Goal: Information Seeking & Learning: Learn about a topic

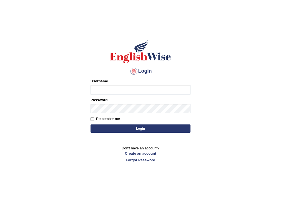
click at [152, 92] on input "Username" at bounding box center [140, 89] width 100 height 9
type input "thamk"
click at [118, 99] on div "Password" at bounding box center [140, 105] width 100 height 16
click at [157, 127] on button "Login" at bounding box center [140, 129] width 100 height 8
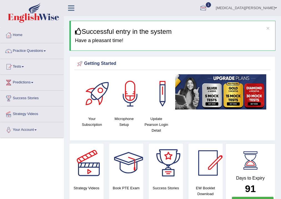
click at [207, 11] on div at bounding box center [203, 8] width 8 height 8
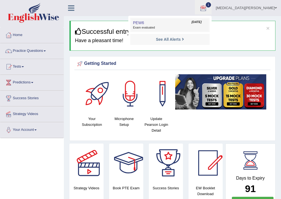
click at [188, 28] on span "Exam evaluated" at bounding box center [170, 28] width 74 height 4
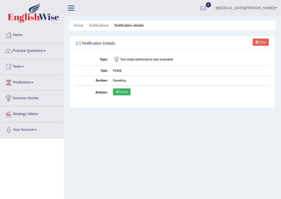
click at [128, 92] on link "Scores" at bounding box center [121, 92] width 17 height 7
click at [77, 26] on link "Home" at bounding box center [79, 25] width 10 height 4
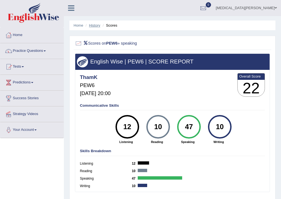
click at [93, 26] on link "History" at bounding box center [94, 25] width 11 height 4
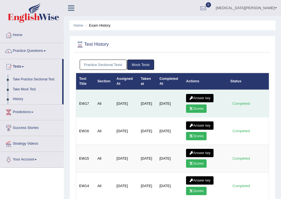
click at [202, 95] on link "Answer key" at bounding box center [199, 98] width 27 height 8
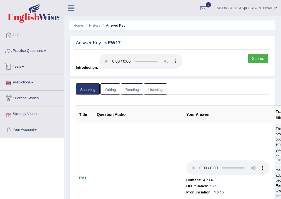
click at [22, 65] on link "Tests" at bounding box center [31, 66] width 63 height 14
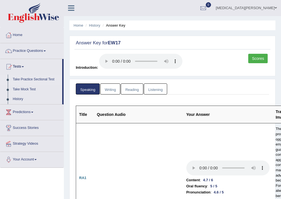
click at [31, 78] on link "Take Practice Sectional Test" at bounding box center [36, 80] width 52 height 10
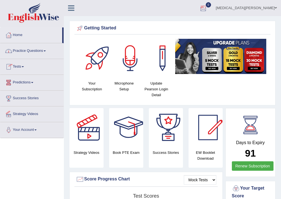
click at [207, 10] on div at bounding box center [203, 8] width 8 height 8
click at [180, 24] on strong "See All Alerts" at bounding box center [168, 23] width 25 height 4
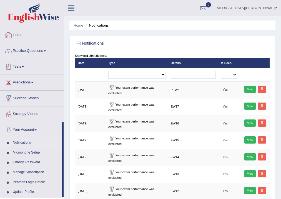
click at [23, 65] on link "Tests" at bounding box center [31, 66] width 63 height 14
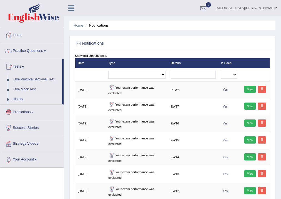
click at [19, 97] on link "History" at bounding box center [36, 99] width 52 height 10
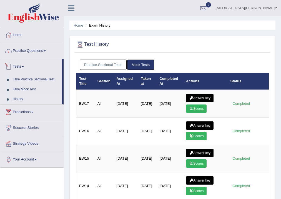
click at [99, 64] on link "Practice Sectional Tests" at bounding box center [103, 65] width 47 height 10
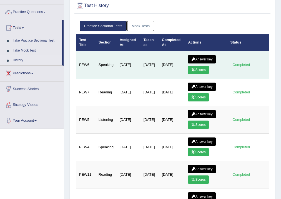
scroll to position [44, 0]
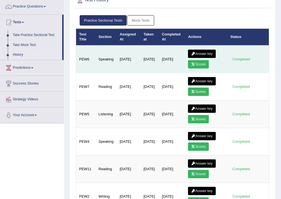
click at [204, 54] on link "Answer key" at bounding box center [201, 54] width 27 height 8
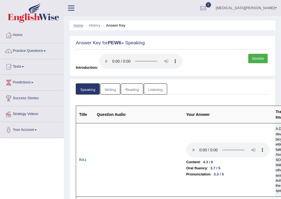
click at [75, 24] on link "Home" at bounding box center [79, 25] width 10 height 4
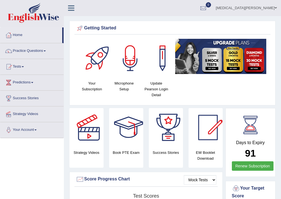
click at [21, 67] on link "Tests" at bounding box center [31, 66] width 63 height 14
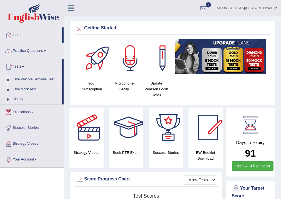
click at [42, 77] on link "Take Practice Sectional Test" at bounding box center [36, 80] width 52 height 10
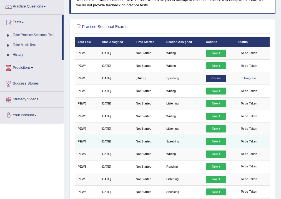
scroll to position [41, 0]
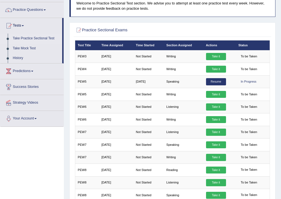
click at [24, 10] on link "Practice Questions" at bounding box center [31, 9] width 63 height 14
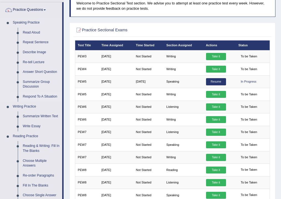
click at [43, 95] on link "Respond To A Situation" at bounding box center [41, 97] width 42 height 10
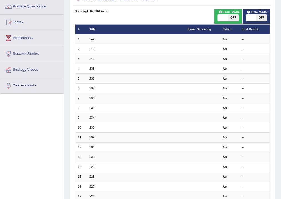
click at [224, 19] on span at bounding box center [223, 17] width 10 height 7
checkbox input "true"
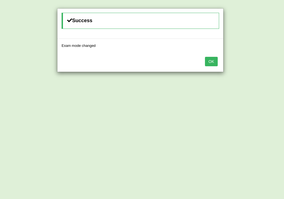
drag, startPoint x: 212, startPoint y: 59, endPoint x: 210, endPoint y: 55, distance: 4.7
click at [212, 59] on button "OK" at bounding box center [211, 61] width 13 height 9
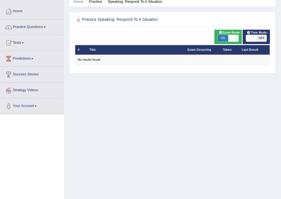
click at [254, 38] on span at bounding box center [251, 38] width 10 height 7
click at [253, 41] on span at bounding box center [251, 38] width 10 height 7
click at [251, 39] on span at bounding box center [251, 38] width 10 height 7
checkbox input "true"
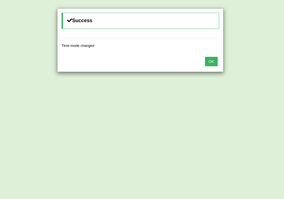
click at [222, 56] on div "OK" at bounding box center [140, 61] width 166 height 19
click at [212, 62] on button "OK" at bounding box center [211, 61] width 13 height 9
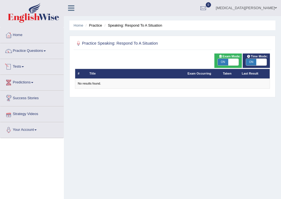
click at [20, 68] on link "Tests" at bounding box center [31, 66] width 63 height 14
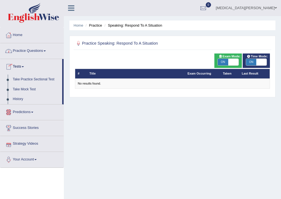
click at [26, 51] on link "Practice Questions" at bounding box center [31, 50] width 63 height 14
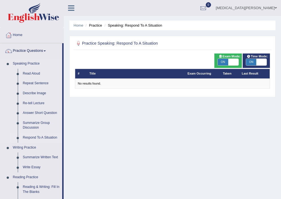
click at [41, 137] on link "Respond To A Situation" at bounding box center [41, 138] width 42 height 10
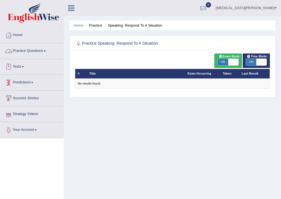
click at [26, 64] on link "Tests" at bounding box center [31, 66] width 63 height 14
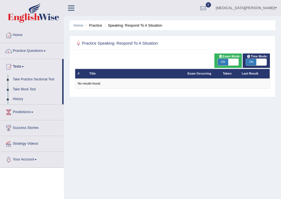
click at [36, 78] on link "Take Practice Sectional Test" at bounding box center [36, 80] width 52 height 10
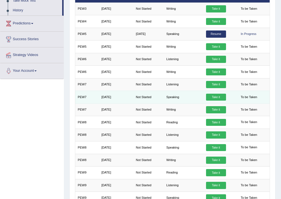
click at [219, 94] on link "Take it" at bounding box center [216, 97] width 20 height 7
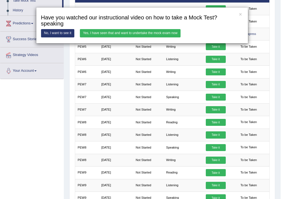
click at [113, 34] on link "Yes, I have seen that and want to undertake the mock exam now" at bounding box center [130, 33] width 101 height 8
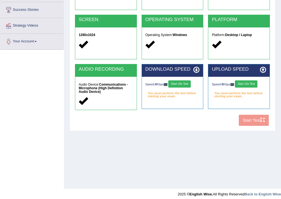
scroll to position [89, 0]
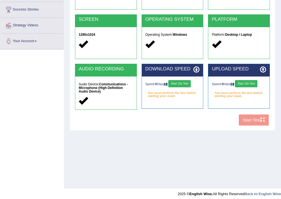
click at [185, 83] on button "Start 10s Test" at bounding box center [179, 83] width 22 height 7
click at [243, 81] on button "Start 10s Test" at bounding box center [246, 83] width 22 height 7
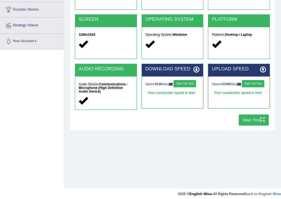
click at [258, 121] on button "Start Test" at bounding box center [254, 120] width 30 height 11
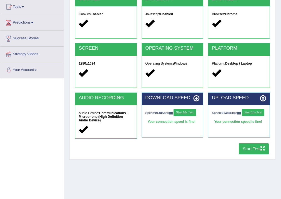
scroll to position [22, 0]
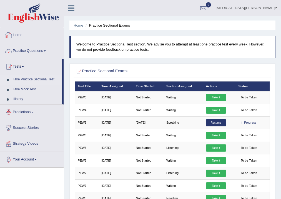
click at [34, 51] on link "Practice Questions" at bounding box center [31, 50] width 63 height 14
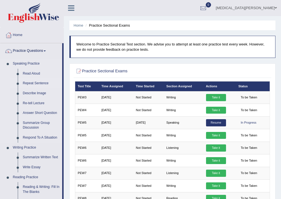
click at [31, 82] on link "Repeat Sentence" at bounding box center [41, 84] width 42 height 10
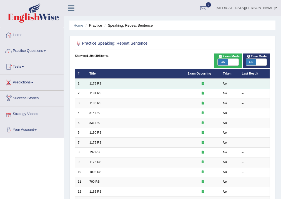
click at [97, 84] on link "1175 RS" at bounding box center [95, 83] width 12 height 3
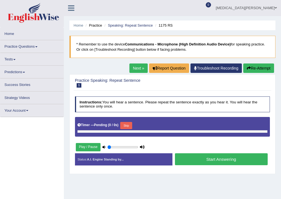
type input "1"
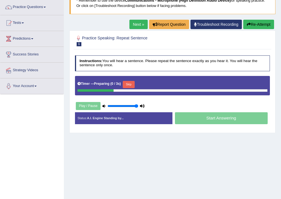
scroll to position [44, 0]
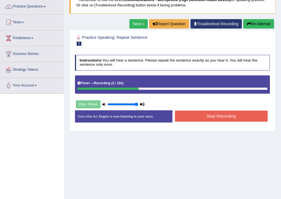
click at [214, 110] on div "Status: Our A.I. Engine is now listening to your voice. Start Answering Stop Re…" at bounding box center [172, 118] width 195 height 17
click at [220, 118] on button "Stop Recording" at bounding box center [221, 116] width 93 height 11
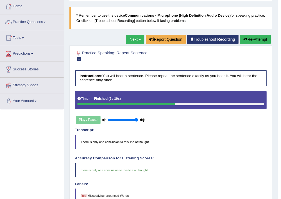
scroll to position [0, 0]
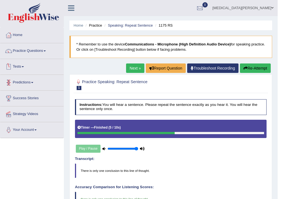
click at [138, 70] on link "Next »" at bounding box center [135, 68] width 18 height 9
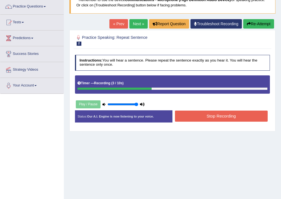
click at [215, 118] on button "Stop Recording" at bounding box center [221, 116] width 93 height 11
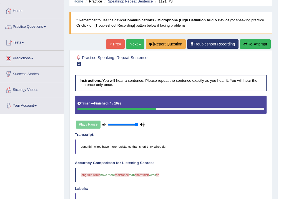
scroll to position [22, 0]
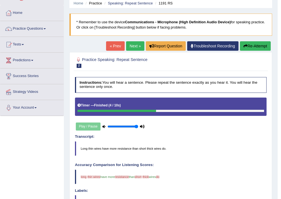
click at [259, 47] on button "Re-Attempt" at bounding box center [255, 45] width 31 height 9
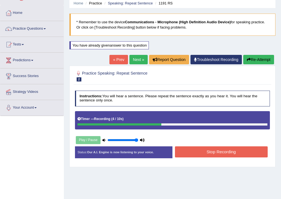
click at [238, 155] on button "Stop Recording" at bounding box center [221, 152] width 93 height 11
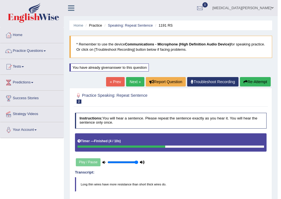
click at [135, 87] on div "« Prev Next » Report Question Troubleshoot Recording Re-Attempt" at bounding box center [189, 82] width 166 height 11
click at [135, 85] on link "Next »" at bounding box center [135, 81] width 18 height 9
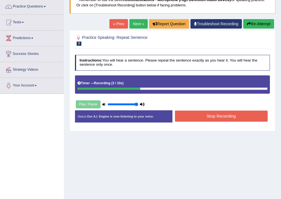
click at [218, 118] on button "Stop Recording" at bounding box center [221, 116] width 93 height 11
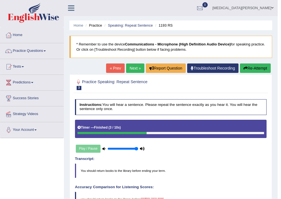
drag, startPoint x: 133, startPoint y: 67, endPoint x: 128, endPoint y: 59, distance: 8.9
click at [133, 67] on link "Next »" at bounding box center [135, 68] width 18 height 9
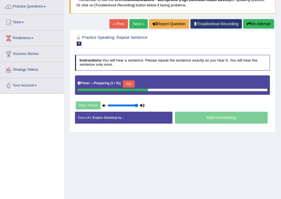
click at [130, 84] on button "Skip" at bounding box center [129, 83] width 12 height 7
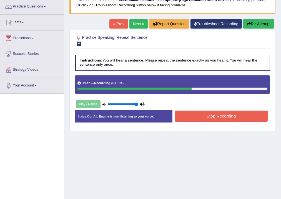
click at [220, 112] on button "Stop Recording" at bounding box center [221, 116] width 93 height 11
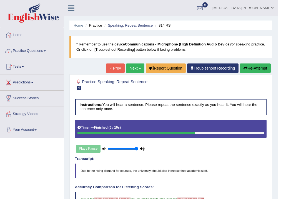
click at [258, 69] on button "Re-Attempt" at bounding box center [255, 68] width 31 height 9
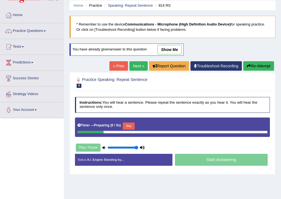
scroll to position [22, 0]
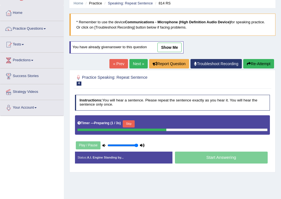
click at [133, 121] on button "Skip" at bounding box center [129, 123] width 12 height 7
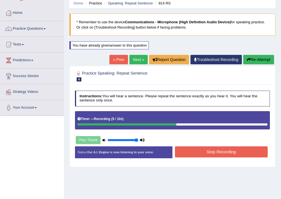
click at [230, 150] on button "Stop Recording" at bounding box center [221, 152] width 93 height 11
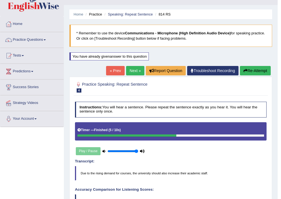
scroll to position [0, 0]
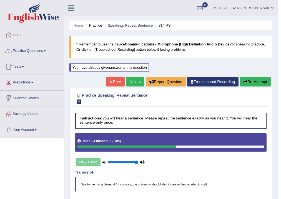
click at [129, 78] on link "Next »" at bounding box center [135, 81] width 18 height 9
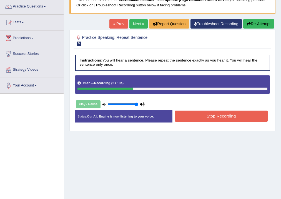
click at [201, 115] on button "Stop Recording" at bounding box center [221, 116] width 93 height 11
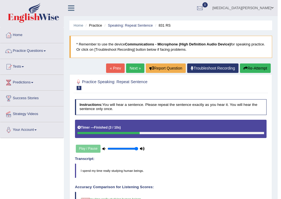
click at [135, 68] on link "Next »" at bounding box center [135, 68] width 18 height 9
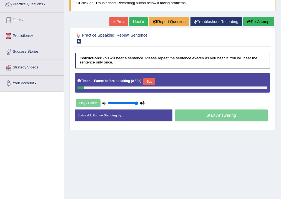
scroll to position [22, 0]
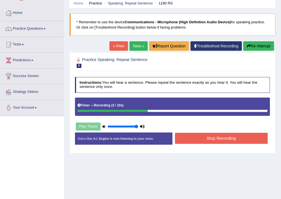
click at [237, 140] on button "Stop Recording" at bounding box center [221, 138] width 93 height 11
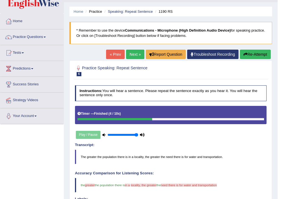
scroll to position [0, 0]
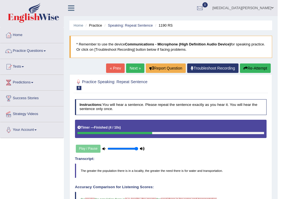
click at [131, 71] on link "Next »" at bounding box center [135, 68] width 18 height 9
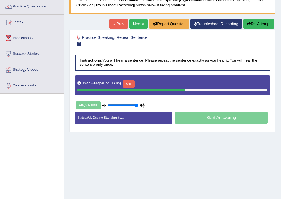
click at [131, 82] on button "Skip" at bounding box center [129, 83] width 12 height 7
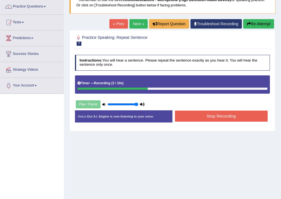
click at [217, 119] on button "Stop Recording" at bounding box center [221, 116] width 93 height 11
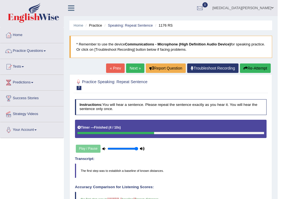
click at [129, 71] on link "Next »" at bounding box center [135, 68] width 18 height 9
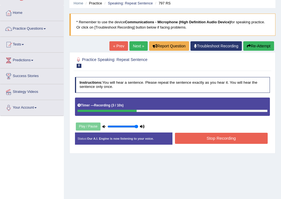
click at [216, 137] on button "Stop Recording" at bounding box center [221, 138] width 93 height 11
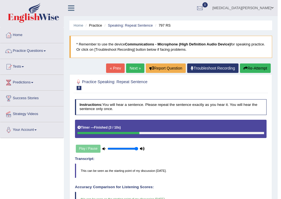
click at [130, 69] on link "Next »" at bounding box center [135, 68] width 18 height 9
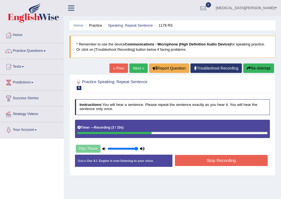
click at [229, 162] on button "Stop Recording" at bounding box center [221, 160] width 93 height 11
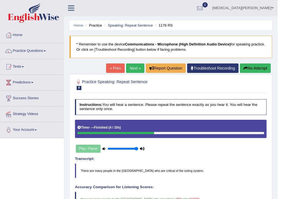
click at [131, 65] on link "Next »" at bounding box center [135, 68] width 18 height 9
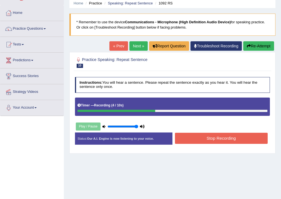
click at [224, 140] on button "Stop Recording" at bounding box center [221, 138] width 93 height 11
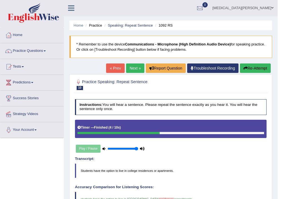
click at [133, 67] on link "Next »" at bounding box center [135, 68] width 18 height 9
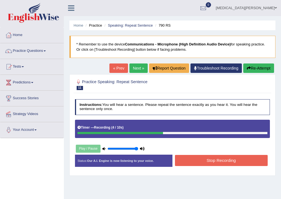
click at [225, 160] on button "Stop Recording" at bounding box center [221, 160] width 93 height 11
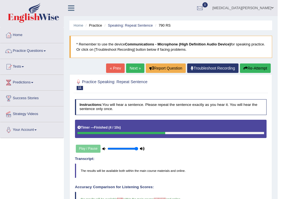
click at [127, 70] on link "Next »" at bounding box center [135, 68] width 18 height 9
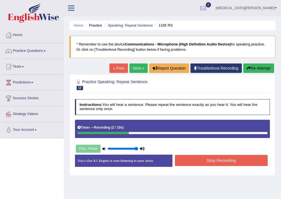
click at [221, 160] on button "Stop Recording" at bounding box center [221, 160] width 93 height 11
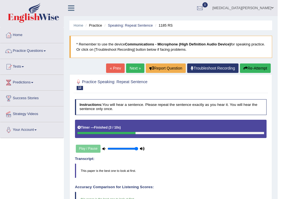
click at [133, 69] on link "Next »" at bounding box center [135, 68] width 18 height 9
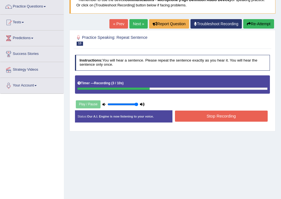
click at [221, 114] on button "Stop Recording" at bounding box center [221, 116] width 93 height 11
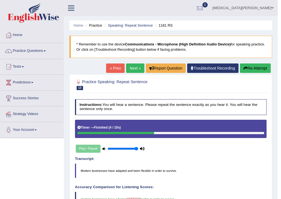
click at [140, 69] on link "Next »" at bounding box center [135, 68] width 18 height 9
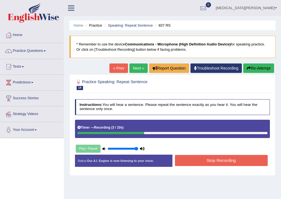
click at [226, 162] on button "Stop Recording" at bounding box center [221, 160] width 93 height 11
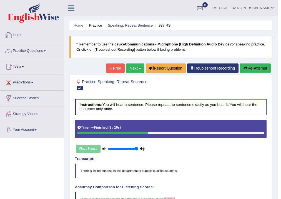
click at [134, 67] on link "Next »" at bounding box center [135, 68] width 18 height 9
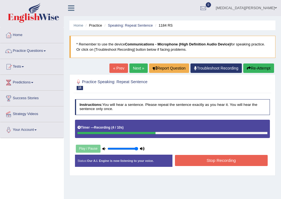
click at [212, 163] on button "Stop Recording" at bounding box center [221, 160] width 93 height 11
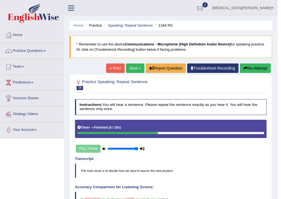
click at [133, 71] on link "Next »" at bounding box center [135, 68] width 18 height 9
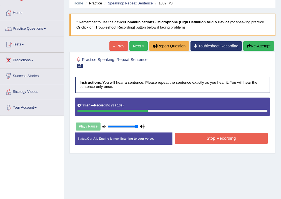
click at [203, 137] on button "Stop Recording" at bounding box center [221, 138] width 93 height 11
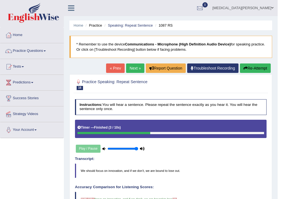
click at [130, 64] on link "Next »" at bounding box center [135, 68] width 18 height 9
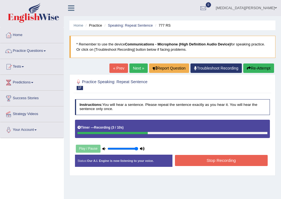
click at [208, 157] on button "Stop Recording" at bounding box center [221, 160] width 93 height 11
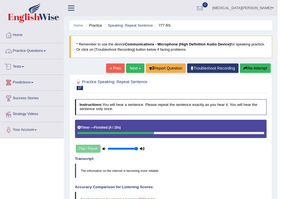
click at [25, 52] on link "Practice Questions" at bounding box center [31, 50] width 63 height 14
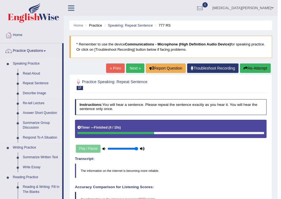
drag, startPoint x: 39, startPoint y: 94, endPoint x: 39, endPoint y: 91, distance: 3.1
click at [39, 94] on link "Describe Image" at bounding box center [41, 94] width 42 height 10
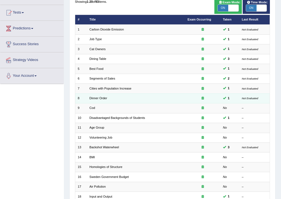
scroll to position [54, 0]
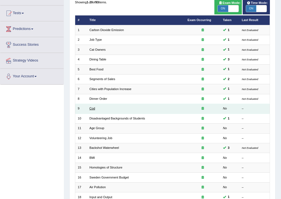
click at [90, 108] on link "Cod" at bounding box center [92, 108] width 6 height 3
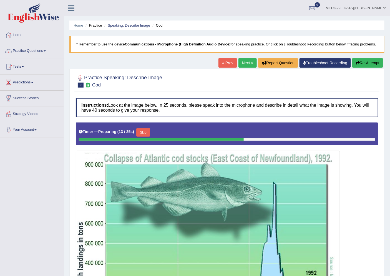
click at [281, 62] on button "Re-Attempt" at bounding box center [367, 62] width 31 height 9
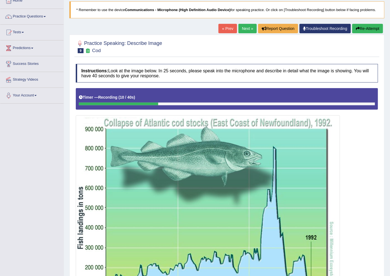
scroll to position [31, 0]
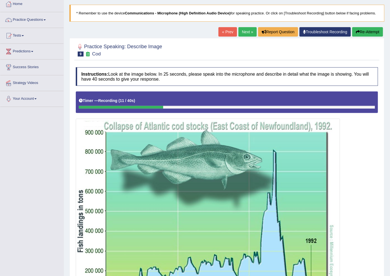
click at [375, 28] on button "Re-Attempt" at bounding box center [367, 31] width 31 height 9
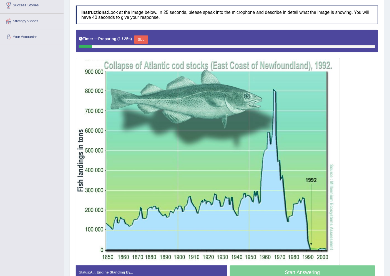
click at [137, 42] on button "Skip" at bounding box center [141, 40] width 14 height 8
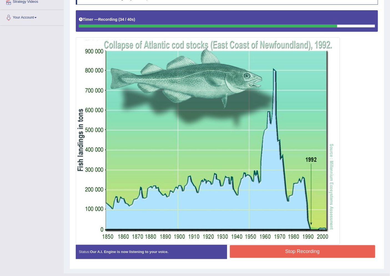
scroll to position [123, 0]
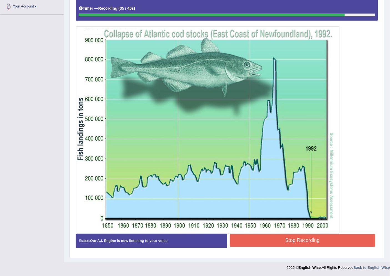
click at [321, 236] on button "Stop Recording" at bounding box center [303, 240] width 146 height 13
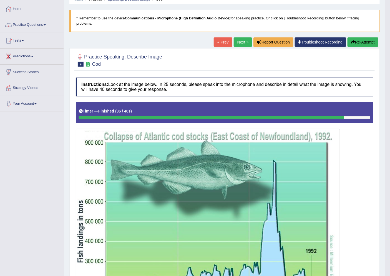
scroll to position [0, 0]
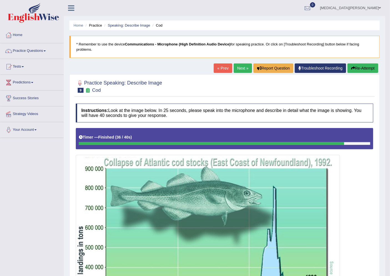
click at [240, 70] on link "Next »" at bounding box center [243, 68] width 18 height 9
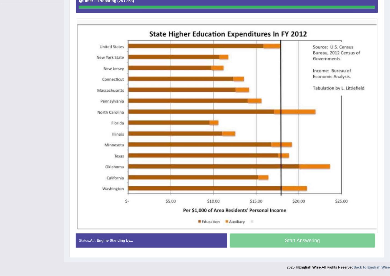
scroll to position [134, 0]
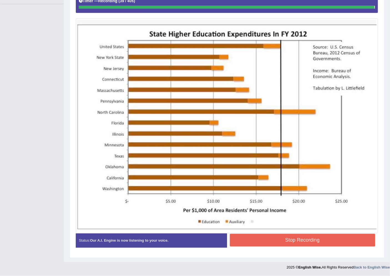
click at [0, 0] on blockquote "." at bounding box center [0, 0] width 0 height 0
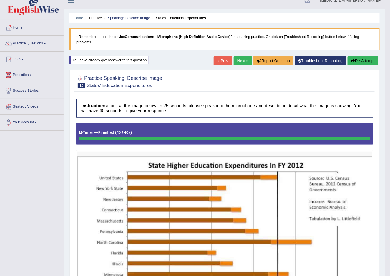
scroll to position [0, 0]
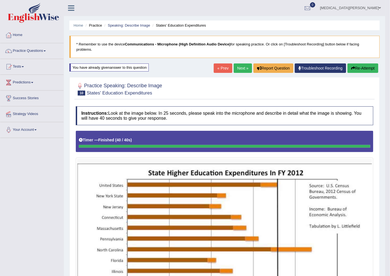
click at [243, 65] on link "Next »" at bounding box center [243, 68] width 18 height 9
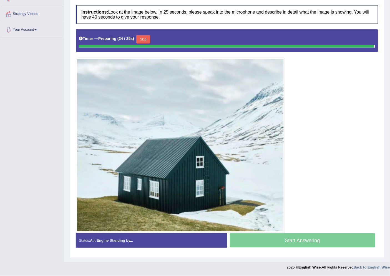
scroll to position [95, 0]
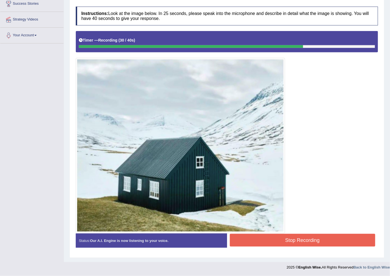
click at [300, 243] on button "Stop Recording" at bounding box center [303, 240] width 146 height 13
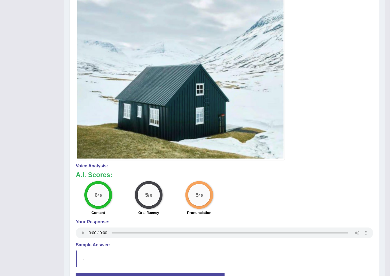
scroll to position [212, 0]
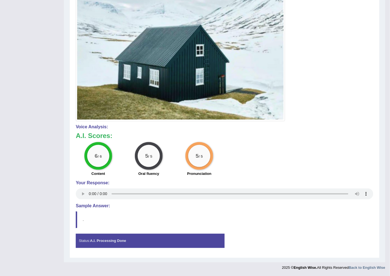
click at [157, 236] on div "Status: A.I. Processing Done" at bounding box center [150, 241] width 149 height 14
click at [159, 241] on div "Status: A.I. Processing Done" at bounding box center [150, 241] width 149 height 14
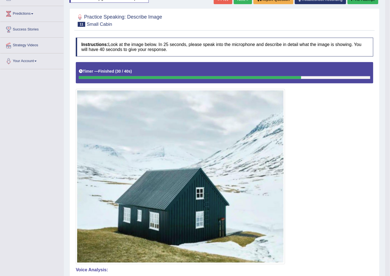
scroll to position [27, 0]
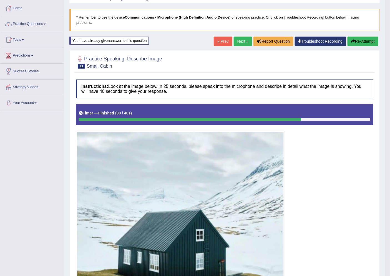
drag, startPoint x: 373, startPoint y: 37, endPoint x: 368, endPoint y: 37, distance: 5.6
click at [373, 37] on button "Re-Attempt" at bounding box center [362, 41] width 31 height 9
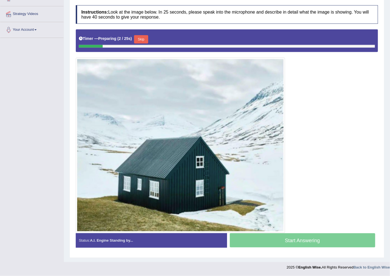
click at [143, 41] on button "Skip" at bounding box center [141, 39] width 14 height 8
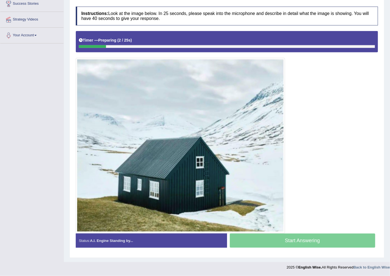
scroll to position [95, 0]
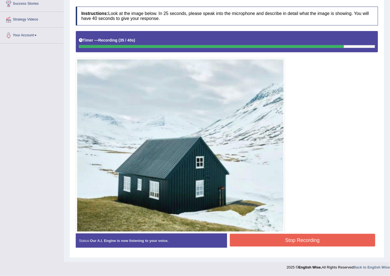
click at [299, 245] on button "Stop Recording" at bounding box center [303, 240] width 146 height 13
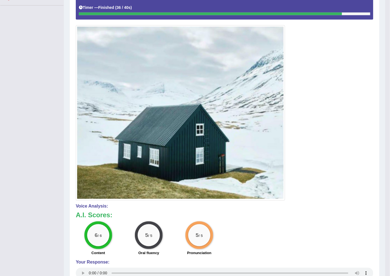
scroll to position [0, 0]
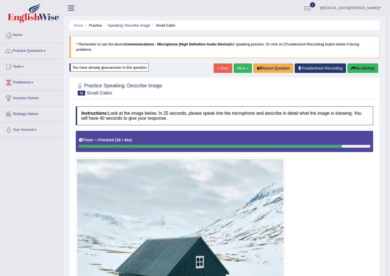
click at [369, 65] on button "Re-Attempt" at bounding box center [362, 68] width 31 height 9
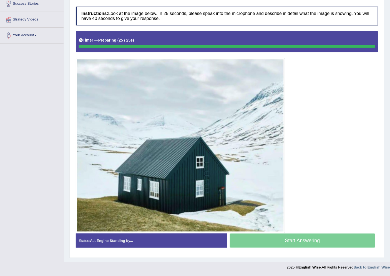
scroll to position [95, 0]
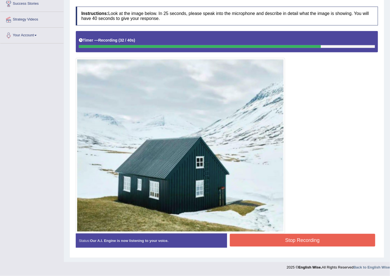
click at [323, 239] on button "Stop Recording" at bounding box center [303, 240] width 146 height 13
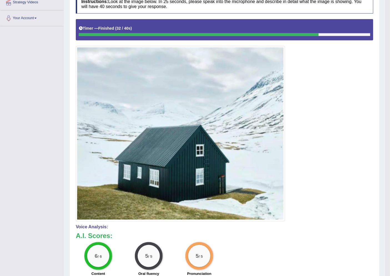
scroll to position [0, 0]
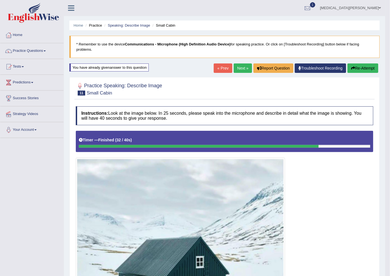
click at [241, 65] on link "Next »" at bounding box center [243, 68] width 18 height 9
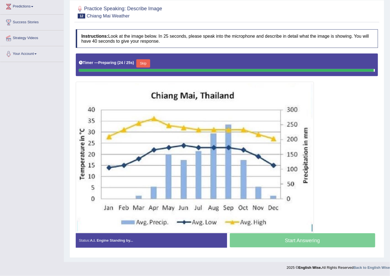
scroll to position [70, 0]
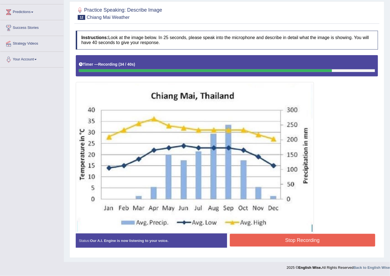
click at [325, 237] on button "Stop Recording" at bounding box center [303, 240] width 146 height 13
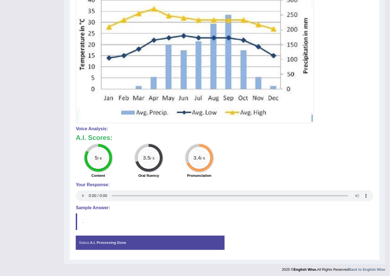
scroll to position [34, 0]
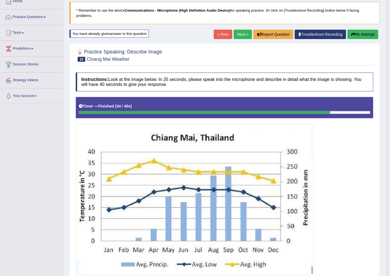
drag, startPoint x: 365, startPoint y: 33, endPoint x: 361, endPoint y: 33, distance: 3.6
click at [362, 32] on button "Re-Attempt" at bounding box center [362, 34] width 31 height 9
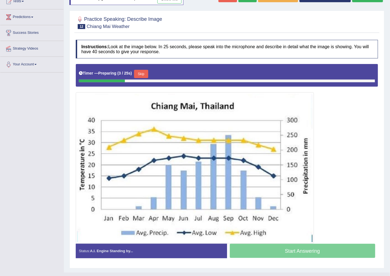
scroll to position [76, 0]
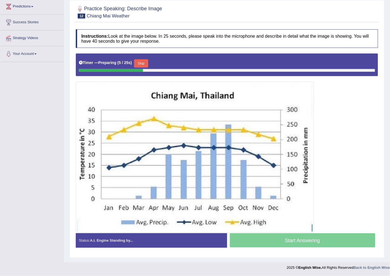
click at [143, 64] on button "Skip" at bounding box center [141, 63] width 14 height 8
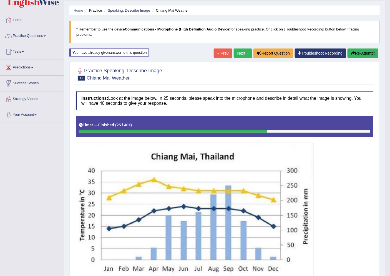
scroll to position [0, 0]
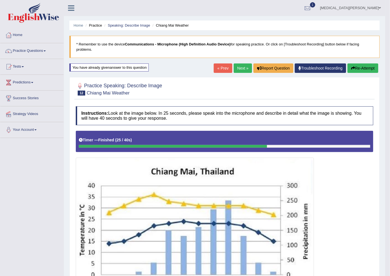
click at [248, 67] on link "Next »" at bounding box center [243, 68] width 18 height 9
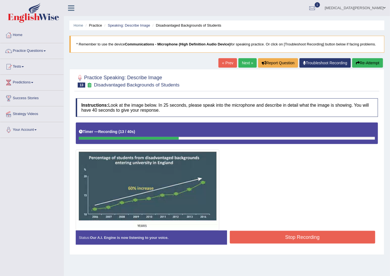
click at [371, 60] on button "Re-Attempt" at bounding box center [367, 62] width 31 height 9
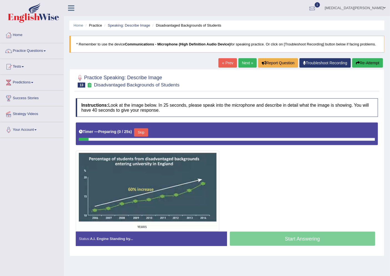
click at [316, 7] on div at bounding box center [312, 8] width 8 height 8
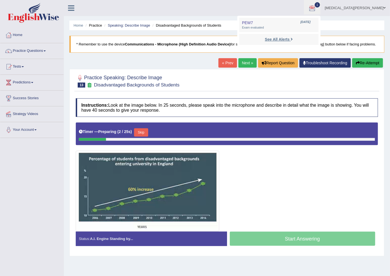
click at [289, 37] on strong "See All Alerts" at bounding box center [277, 39] width 25 height 4
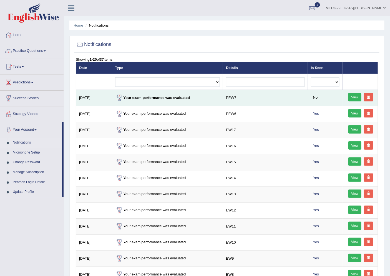
click at [356, 98] on link "View" at bounding box center [354, 97] width 13 height 8
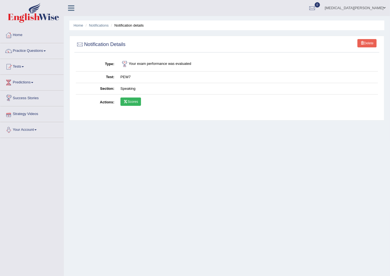
click at [132, 99] on link "Scores" at bounding box center [130, 102] width 21 height 8
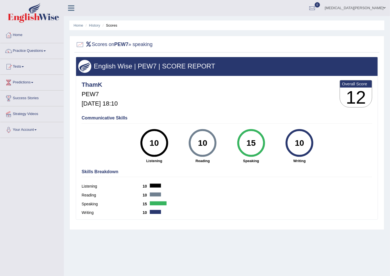
click at [252, 137] on div "15" at bounding box center [251, 143] width 20 height 23
click at [92, 26] on link "History" at bounding box center [94, 25] width 11 height 4
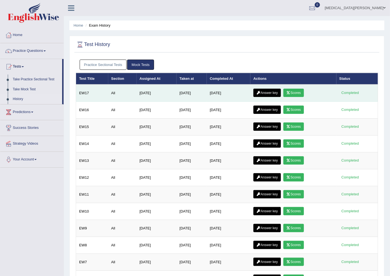
click at [268, 94] on link "Answer key" at bounding box center [266, 93] width 27 height 8
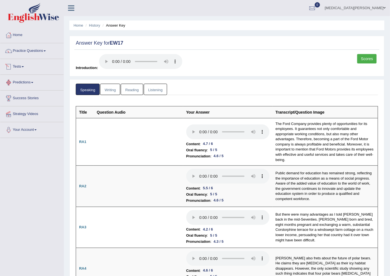
click at [21, 53] on link "Practice Questions" at bounding box center [31, 50] width 63 height 14
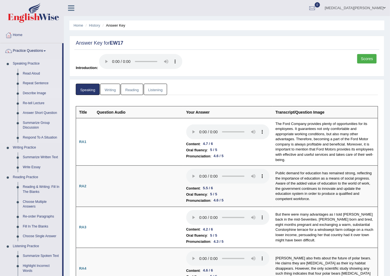
click at [35, 94] on link "Describe Image" at bounding box center [41, 94] width 42 height 10
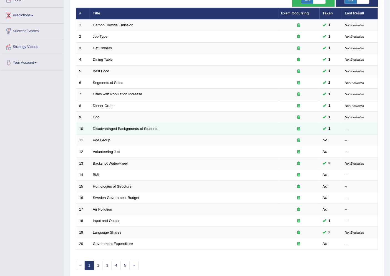
scroll to position [91, 0]
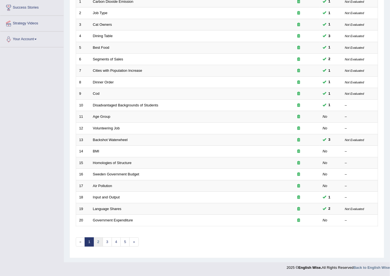
click at [98, 242] on link "2" at bounding box center [98, 242] width 9 height 9
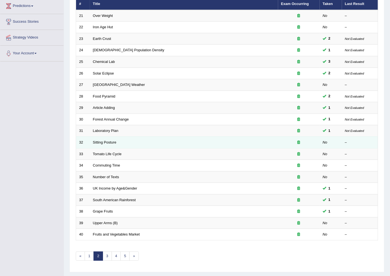
scroll to position [91, 0]
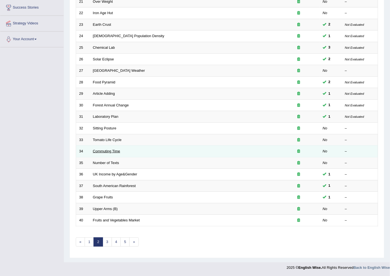
click at [110, 152] on link "Commuting Time" at bounding box center [106, 151] width 27 height 4
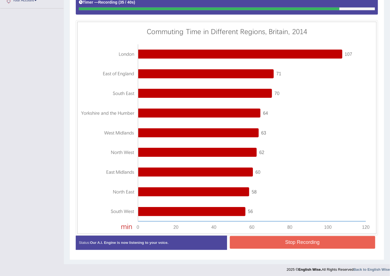
scroll to position [132, 0]
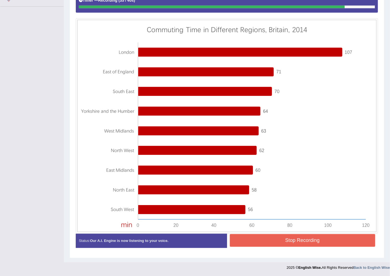
click at [321, 238] on button "Stop Recording" at bounding box center [303, 240] width 146 height 13
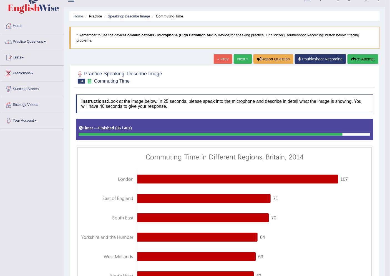
scroll to position [0, 0]
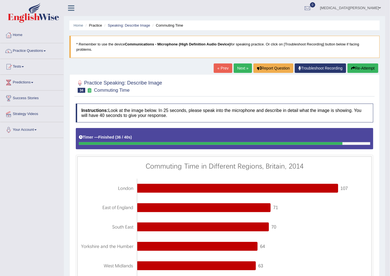
click at [240, 72] on link "Next »" at bounding box center [243, 68] width 18 height 9
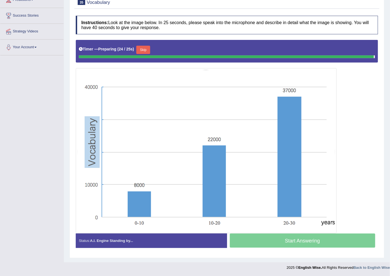
scroll to position [82, 0]
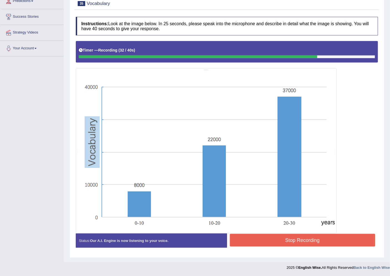
click at [346, 239] on button "Stop Recording" at bounding box center [303, 240] width 146 height 13
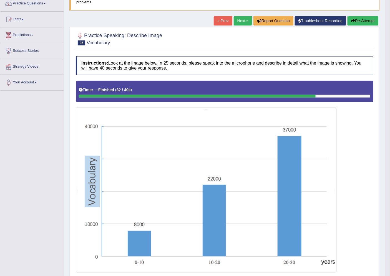
scroll to position [0, 0]
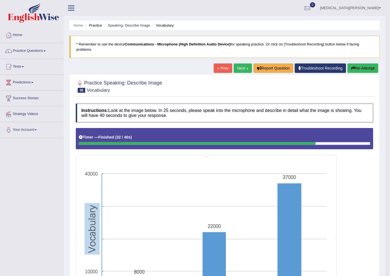
click at [240, 65] on link "Next »" at bounding box center [243, 68] width 18 height 9
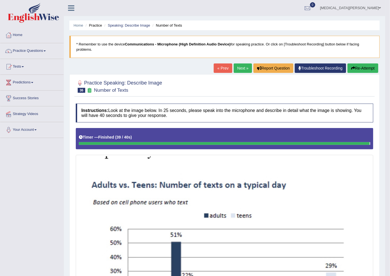
click at [239, 67] on link "Next »" at bounding box center [243, 68] width 18 height 9
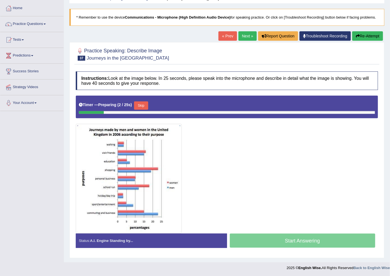
click at [240, 35] on link "Next »" at bounding box center [247, 35] width 18 height 9
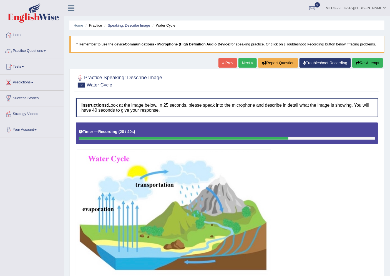
scroll to position [43, 0]
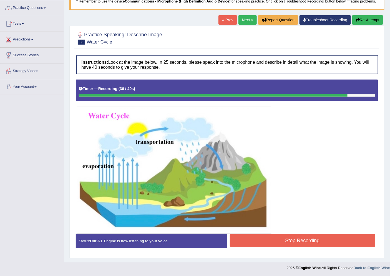
drag, startPoint x: 372, startPoint y: 18, endPoint x: 293, endPoint y: 97, distance: 112.2
click at [371, 18] on button "Re-Attempt" at bounding box center [367, 19] width 31 height 9
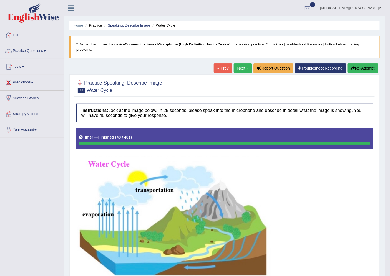
click at [367, 64] on button "Re-Attempt" at bounding box center [362, 68] width 31 height 9
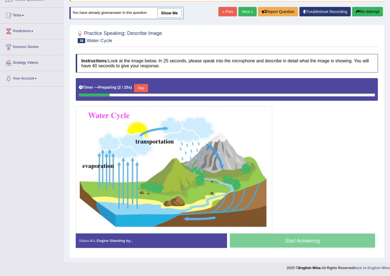
click at [141, 89] on button "Skip" at bounding box center [141, 88] width 14 height 8
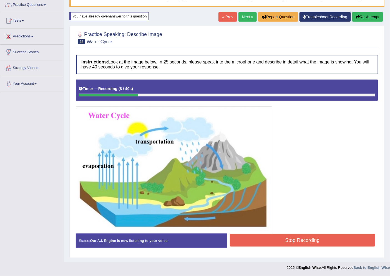
click at [378, 16] on button "Re-Attempt" at bounding box center [367, 16] width 31 height 9
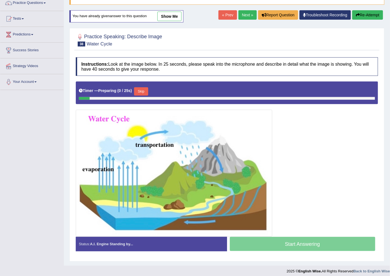
click at [143, 88] on button "Skip" at bounding box center [141, 91] width 14 height 8
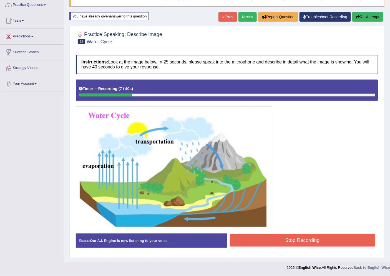
click at [376, 16] on button "Re-Attempt" at bounding box center [367, 16] width 31 height 9
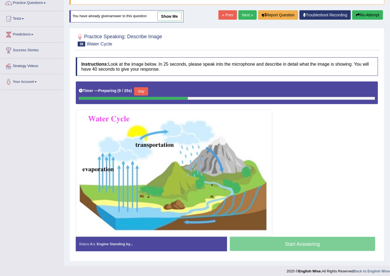
click at [375, 10] on button "Re-Attempt" at bounding box center [367, 14] width 31 height 9
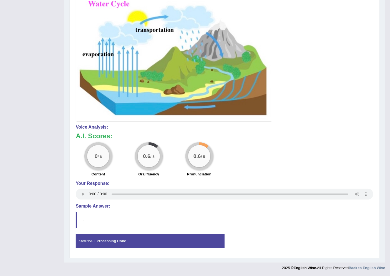
scroll to position [40, 0]
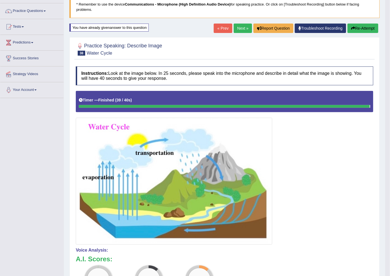
click at [364, 29] on button "Re-Attempt" at bounding box center [362, 28] width 31 height 9
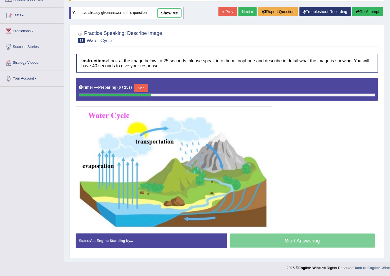
click at [143, 88] on button "Skip" at bounding box center [141, 88] width 14 height 8
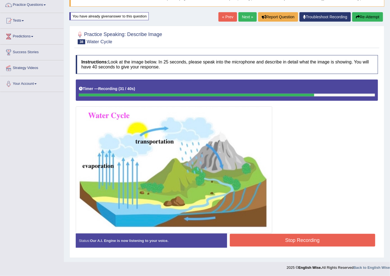
click at [316, 234] on div "Created with Highcharts 7.1.2 Great Too slow Too fast Time Speech pace meter: 0…" at bounding box center [304, 234] width 154 height 0
click at [318, 239] on button "Stop Recording" at bounding box center [303, 240] width 146 height 13
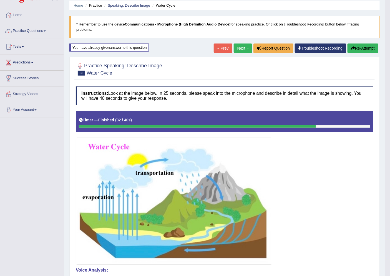
scroll to position [0, 0]
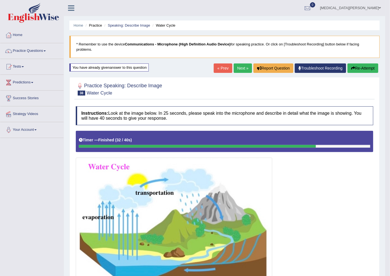
click at [239, 70] on link "Next »" at bounding box center [243, 68] width 18 height 9
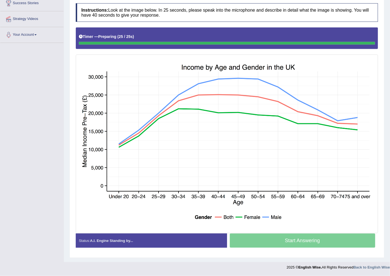
scroll to position [95, 0]
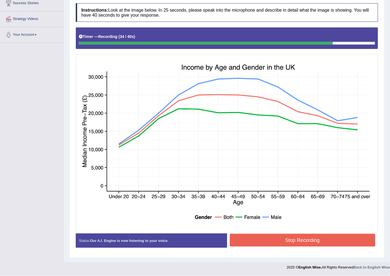
click at [308, 238] on button "Stop Recording" at bounding box center [303, 240] width 146 height 13
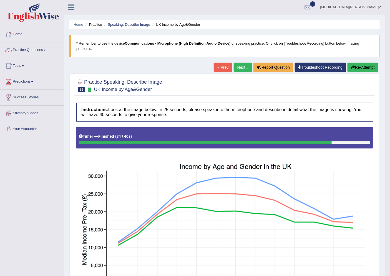
scroll to position [0, 0]
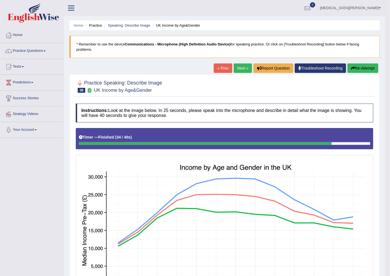
click at [245, 65] on link "Next »" at bounding box center [243, 68] width 18 height 9
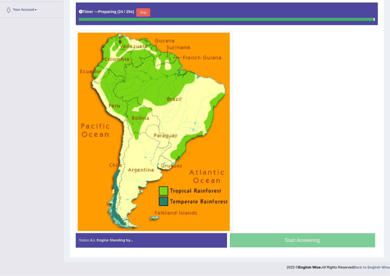
scroll to position [118, 0]
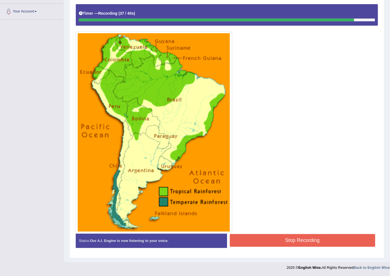
click at [337, 242] on button "Stop Recording" at bounding box center [303, 240] width 146 height 13
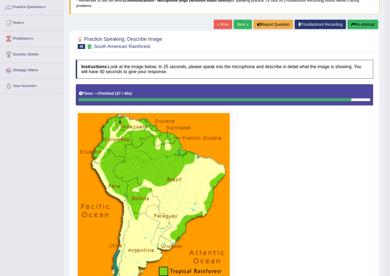
scroll to position [0, 0]
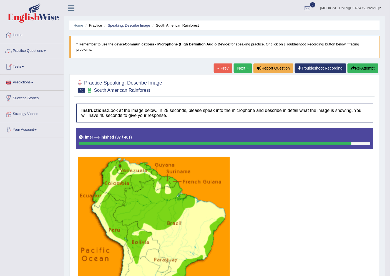
click at [37, 51] on link "Practice Questions" at bounding box center [31, 50] width 63 height 14
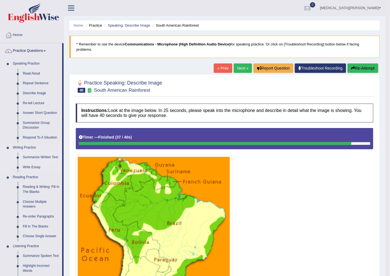
click at [42, 155] on link "Summarize Written Text" at bounding box center [41, 158] width 42 height 10
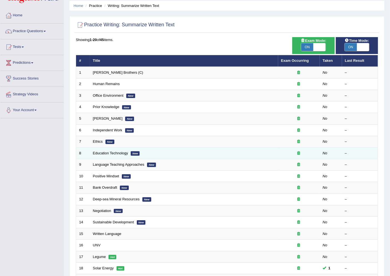
scroll to position [31, 0]
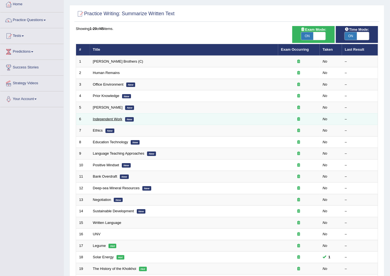
click at [111, 117] on link "Independent Work" at bounding box center [107, 119] width 29 height 4
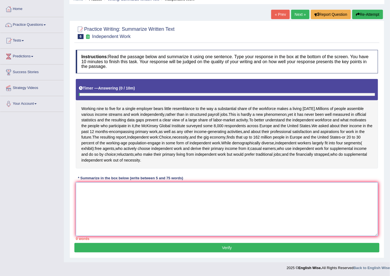
click at [229, 216] on textarea at bounding box center [227, 210] width 302 height 54
type textarea "M"
type textarea "a"
type textarea "m"
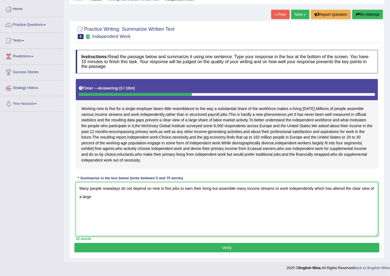
drag, startPoint x: 352, startPoint y: 189, endPoint x: 370, endPoint y: 189, distance: 17.5
click at [370, 189] on textarea "Many people nowadays do not depend on nine to five jobs to earn their living bu…" at bounding box center [227, 210] width 302 height 54
click at [120, 195] on textarea "Many people nowadays do not depend on nine to five jobs to earn their living bu…" at bounding box center [227, 210] width 302 height 54
click at [217, 196] on textarea "Many people nowadays do not depend on nine to five jobs to earn their living bu…" at bounding box center [227, 210] width 302 height 54
click at [335, 205] on textarea "Many people nowadays do not depend on nine to five jobs to earn their living bu…" at bounding box center [227, 210] width 302 height 54
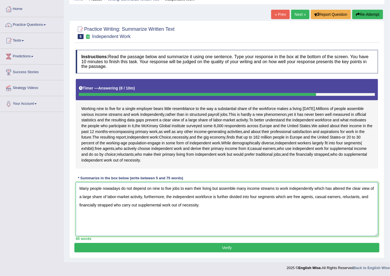
type textarea "Many people nowadays do not depend on nine to five jobs to earn their living bu…"
click at [235, 242] on div "Instructions: Read the passage below and summarize it using one sentence. Type …" at bounding box center [226, 145] width 305 height 196
click at [235, 246] on button "Verify" at bounding box center [226, 247] width 305 height 9
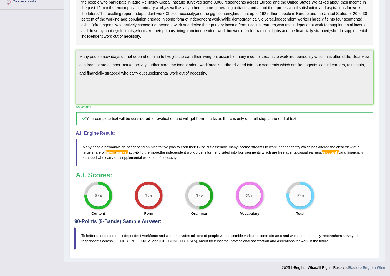
scroll to position [98, 0]
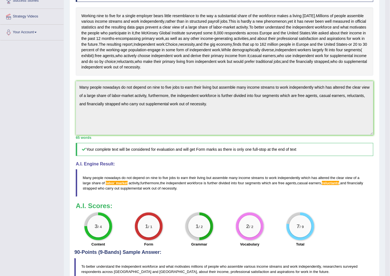
click at [336, 185] on span "reluctants" at bounding box center [330, 183] width 17 height 4
click at [337, 181] on span "reluctants" at bounding box center [330, 183] width 17 height 4
click at [337, 184] on span "reluctants" at bounding box center [330, 183] width 17 height 4
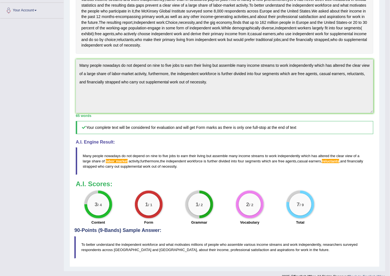
scroll to position [128, 0]
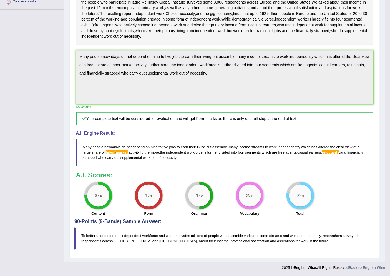
click at [245, 239] on blockquote "To better understand the independent workforce and what motivates millions of p…" at bounding box center [224, 239] width 300 height 22
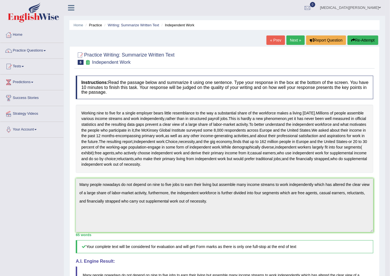
scroll to position [0, 0]
click at [299, 39] on link "Next »" at bounding box center [295, 40] width 18 height 9
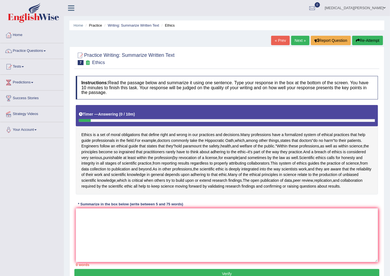
click at [295, 37] on link "Next »" at bounding box center [300, 40] width 18 height 9
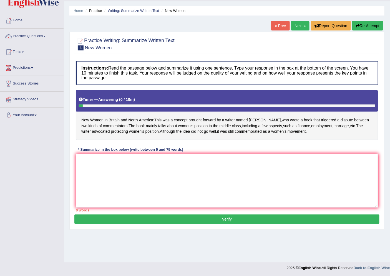
click at [301, 26] on link "Next »" at bounding box center [300, 25] width 18 height 9
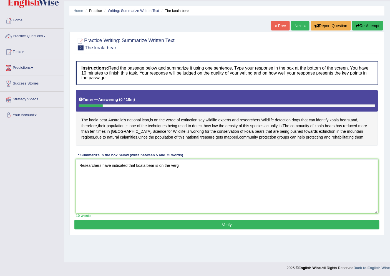
click at [182, 156] on div "* Summarize in the box below (write between 5 and 75 words)" at bounding box center [131, 155] width 110 height 5
click at [185, 166] on textarea "Researchers have indicated that koala bear is on the verg" at bounding box center [227, 187] width 302 height 54
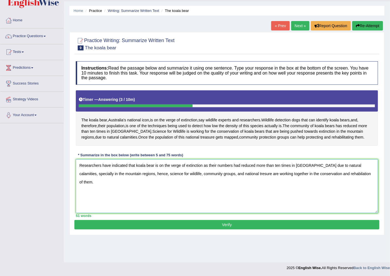
click at [203, 166] on textarea "Researchers have indicated that koala bear is on the verge of extinction as the…" at bounding box center [227, 187] width 302 height 54
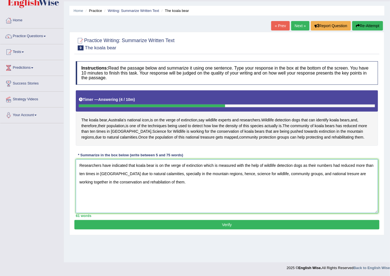
click at [339, 165] on textarea "Researchers have indicated that koala bear is on the verge of extinction which …" at bounding box center [227, 187] width 302 height 54
type textarea "Researchers have indicated that koala bear is on the verge of extinction which …"
click at [264, 226] on button "Verify" at bounding box center [226, 224] width 305 height 9
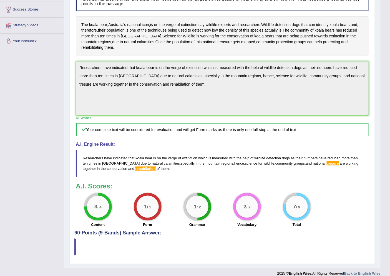
scroll to position [89, 0]
click at [327, 161] on span "tresure" at bounding box center [333, 163] width 12 height 4
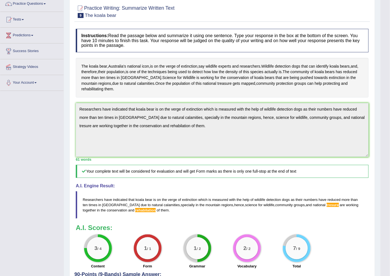
scroll to position [58, 0]
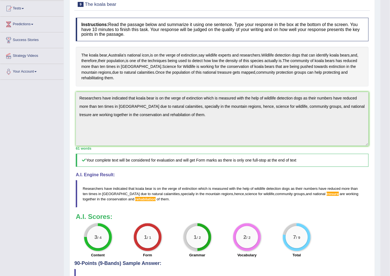
drag, startPoint x: 157, startPoint y: 195, endPoint x: 99, endPoint y: 194, distance: 57.7
click at [99, 194] on blockquote "Researchers have indicated that koala bear is on the verge of extinction which …" at bounding box center [222, 193] width 293 height 27
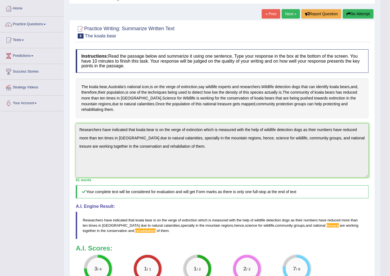
scroll to position [0, 0]
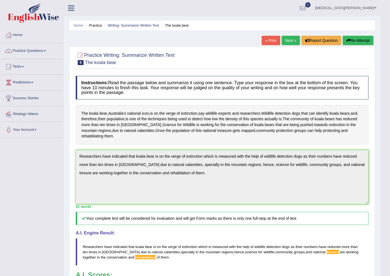
click at [57, 143] on div "Toggle navigation Home Practice Questions Speaking Practice Read Aloud Repeat S…" at bounding box center [190, 184] width 380 height 369
click at [367, 36] on button "Re-Attempt" at bounding box center [358, 40] width 31 height 9
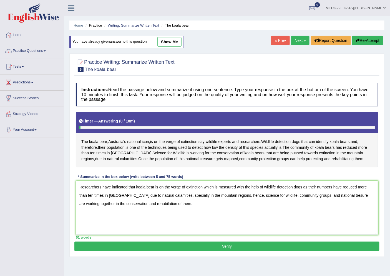
drag, startPoint x: 335, startPoint y: 196, endPoint x: 359, endPoint y: 207, distance: 26.2
click at [337, 198] on textarea "Researchers have indicated that koala bear is on the verge of extinction which …" at bounding box center [227, 208] width 302 height 54
click at [147, 205] on textarea "Researchers have indicated that koala bear is on the verge of extinction which …" at bounding box center [227, 208] width 302 height 54
click at [147, 204] on textarea "Researchers have indicated that koala bear is on the verge of extinction which …" at bounding box center [227, 208] width 302 height 54
type textarea "Researchers have indicated that koala bear is on the verge of extinction which …"
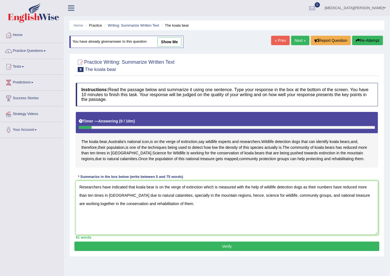
click at [183, 248] on button "Verify" at bounding box center [226, 246] width 305 height 9
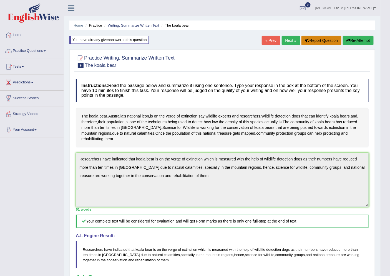
drag, startPoint x: 290, startPoint y: 38, endPoint x: 301, endPoint y: 37, distance: 11.2
click at [289, 39] on link "Next »" at bounding box center [291, 40] width 18 height 9
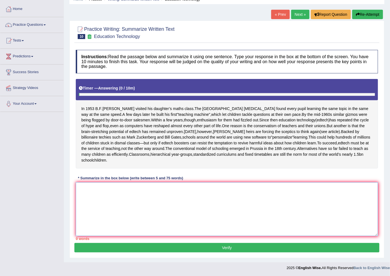
click at [175, 216] on textarea at bounding box center [227, 210] width 302 height 54
click at [174, 209] on textarea at bounding box center [227, 210] width 302 height 54
click at [228, 203] on textarea at bounding box center [227, 210] width 302 height 54
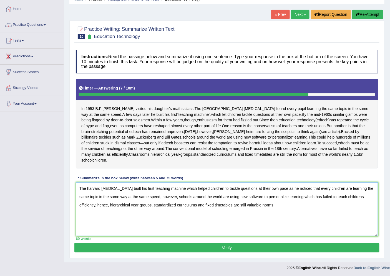
drag, startPoint x: 230, startPoint y: 205, endPoint x: 270, endPoint y: 208, distance: 40.3
click at [270, 208] on textarea "The harvard [MEDICAL_DATA] built his first teaching machine which helped childr…" at bounding box center [227, 210] width 302 height 54
click at [89, 187] on textarea "The harvard [MEDICAL_DATA] built his first teaching machine which helped childr…" at bounding box center [227, 210] width 302 height 54
type textarea "The Harvard [MEDICAL_DATA] built his first teaching machine which helped childr…"
click at [229, 246] on button "Verify" at bounding box center [226, 247] width 305 height 9
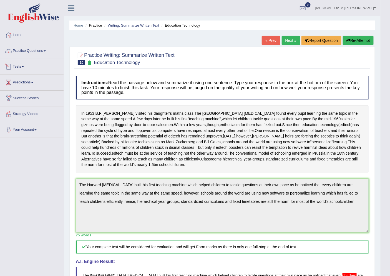
click at [17, 65] on link "Tests" at bounding box center [31, 66] width 63 height 14
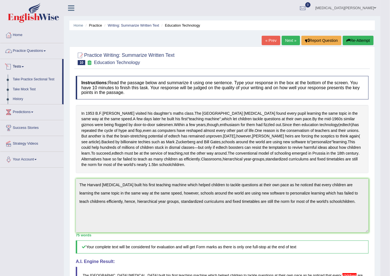
click at [17, 47] on link "Practice Questions" at bounding box center [31, 50] width 63 height 14
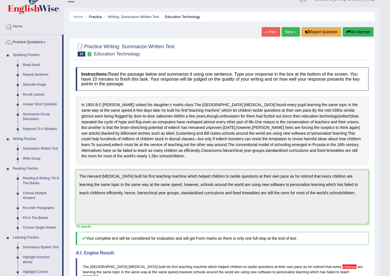
scroll to position [8, 0]
click at [34, 92] on link "Re-tell Lecture" at bounding box center [41, 95] width 42 height 10
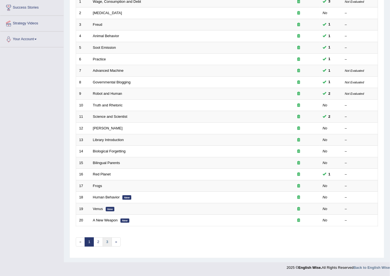
click at [107, 246] on link "3" at bounding box center [107, 242] width 9 height 9
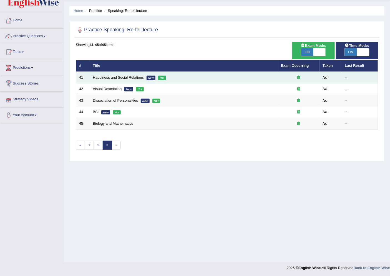
click at [144, 81] on td "Happiness and Social Relations New Hot" at bounding box center [184, 78] width 188 height 12
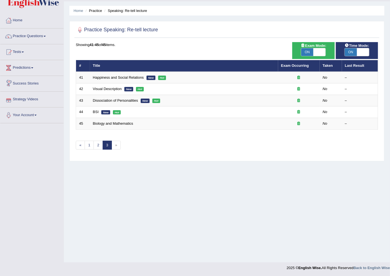
click at [134, 70] on th "Title" at bounding box center [184, 66] width 188 height 12
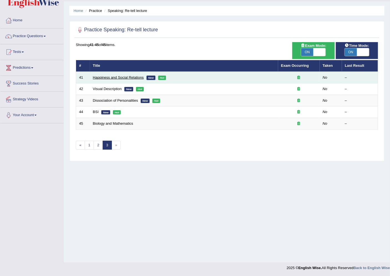
click at [134, 77] on link "Happiness and Social Relations" at bounding box center [118, 77] width 51 height 4
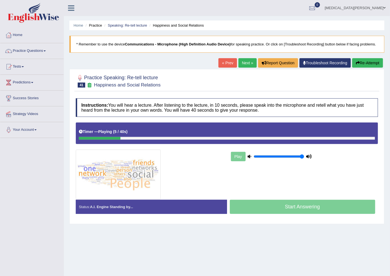
click at [370, 66] on button "Re-Attempt" at bounding box center [367, 62] width 31 height 9
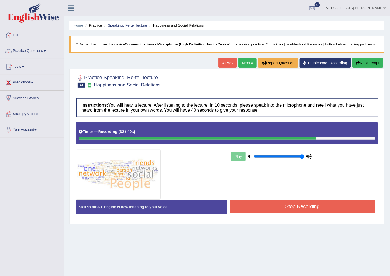
click at [366, 68] on button "Re-Attempt" at bounding box center [367, 62] width 31 height 9
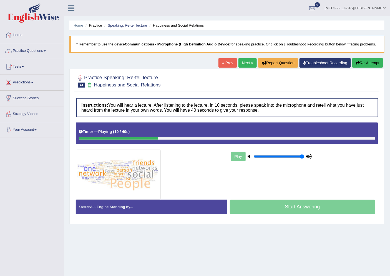
click at [243, 66] on link "Next »" at bounding box center [247, 62] width 18 height 9
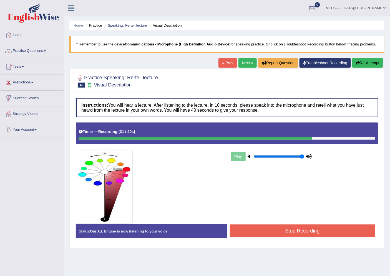
click at [316, 234] on button "Stop Recording" at bounding box center [303, 231] width 146 height 13
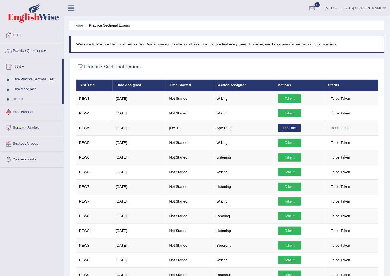
click at [28, 110] on link "Predictions" at bounding box center [31, 112] width 63 height 14
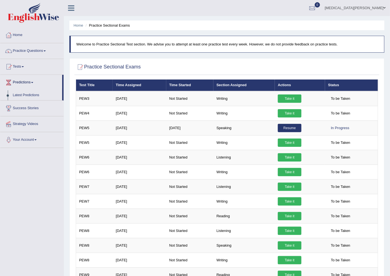
click at [24, 79] on link "Predictions" at bounding box center [31, 82] width 62 height 14
click at [28, 49] on link "Practice Questions" at bounding box center [31, 50] width 63 height 14
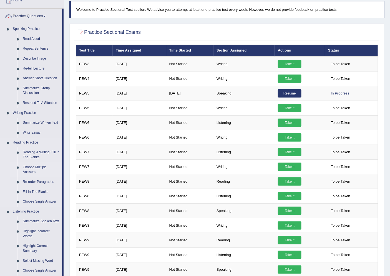
scroll to position [123, 0]
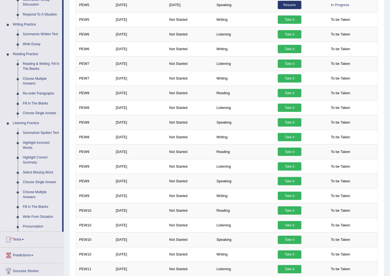
click at [32, 215] on link "Write From Dictation" at bounding box center [41, 217] width 42 height 10
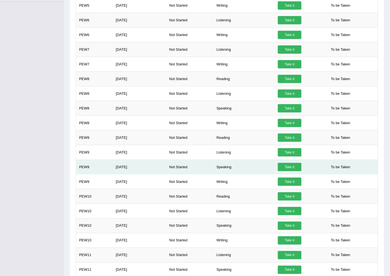
scroll to position [183, 0]
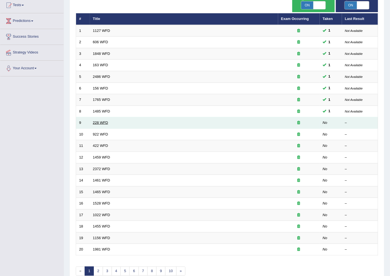
click at [102, 122] on link "228 WFD" at bounding box center [100, 123] width 15 height 4
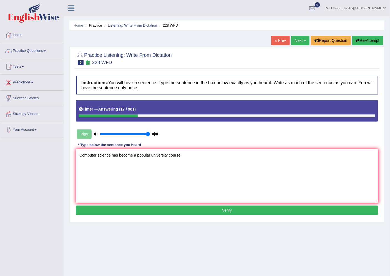
type textarea "Computer science has become a popular university course"
click at [201, 206] on div "Instructions: You will hear a sentence. Type the sentence in the box below exac…" at bounding box center [226, 146] width 305 height 147
click at [210, 212] on button "Verify" at bounding box center [227, 210] width 302 height 9
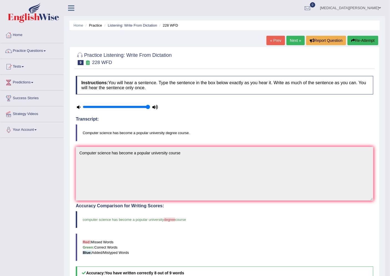
click at [293, 43] on link "Next »" at bounding box center [295, 40] width 18 height 9
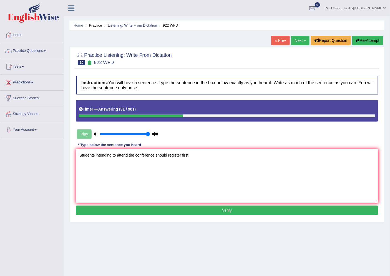
type textarea "Students intending to attend the conference should register first"
click at [275, 207] on button "Verify" at bounding box center [227, 210] width 302 height 9
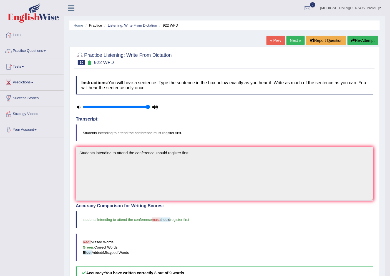
click at [293, 41] on link "Next »" at bounding box center [295, 40] width 18 height 9
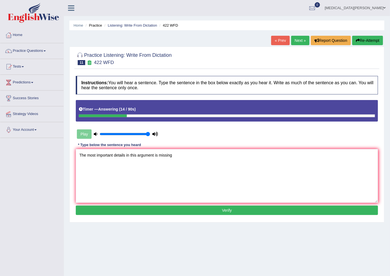
click at [256, 196] on textarea "The most important details in this argument is missing" at bounding box center [227, 176] width 302 height 54
type textarea "The most important details in this argument is missing"
click at [262, 210] on button "Verify" at bounding box center [227, 210] width 302 height 9
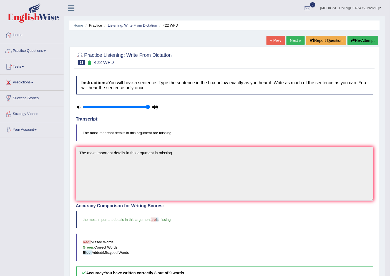
click at [290, 39] on link "Next »" at bounding box center [295, 40] width 18 height 9
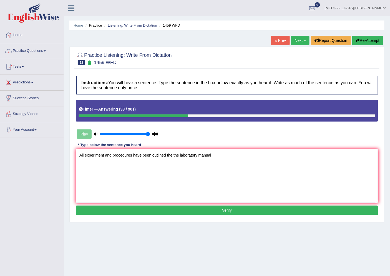
click at [103, 157] on textarea "All experiment and procedures have been outlined the the laboratory manual" at bounding box center [227, 176] width 302 height 54
type textarea "All experiments and procedures have been outlined the the laboratory manual"
click at [125, 212] on button "Verify" at bounding box center [227, 210] width 302 height 9
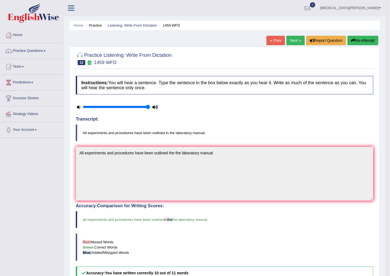
click at [291, 44] on link "Next »" at bounding box center [295, 40] width 18 height 9
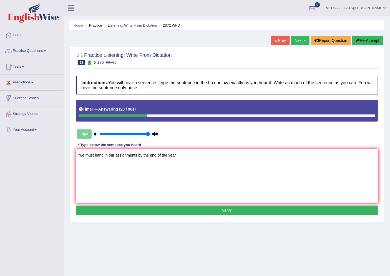
type textarea "we must hand in our assignments by the end of the year"
click at [224, 214] on button "Verify" at bounding box center [227, 210] width 302 height 9
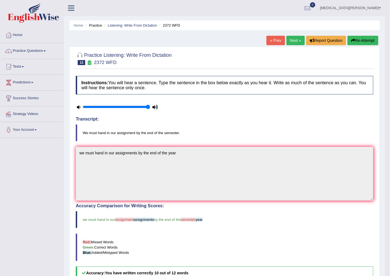
click at [288, 39] on link "Next »" at bounding box center [295, 40] width 18 height 9
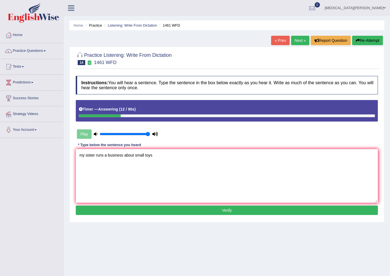
type textarea "my sister runs a business about small toys"
click at [221, 212] on button "Verify" at bounding box center [227, 210] width 302 height 9
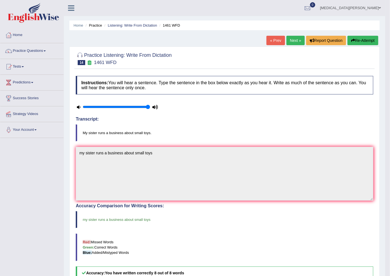
click at [293, 39] on link "Next »" at bounding box center [295, 40] width 18 height 9
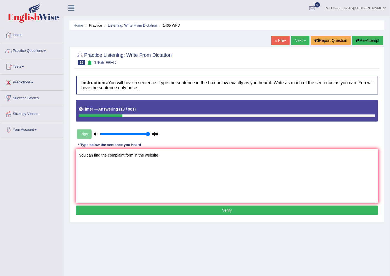
type textarea "you can find the complaint form in the website"
click at [226, 214] on button "Verify" at bounding box center [227, 210] width 302 height 9
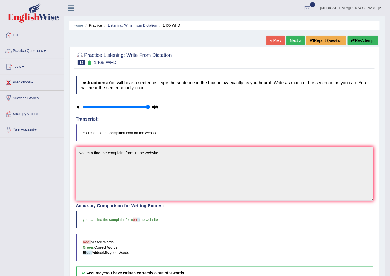
click at [292, 41] on link "Next »" at bounding box center [295, 40] width 18 height 9
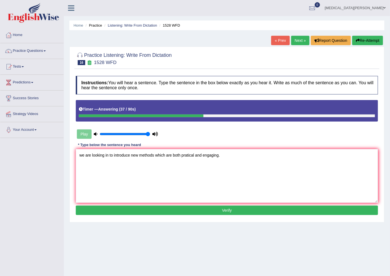
type textarea "we are looking in to introduce new methods which are both pratical and engaging."
click at [199, 209] on button "Verify" at bounding box center [227, 210] width 302 height 9
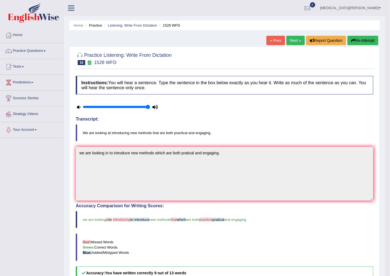
click at [295, 38] on link "Next »" at bounding box center [295, 40] width 18 height 9
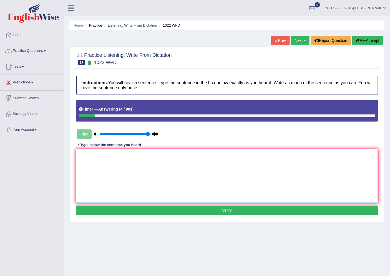
click at [207, 178] on textarea at bounding box center [227, 176] width 302 height 54
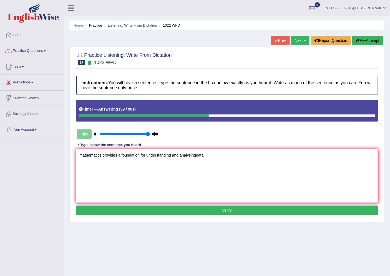
click at [105, 157] on textarea "mathematics provides a foundation for understanding and analysingdata" at bounding box center [227, 176] width 302 height 54
type textarea "mathematics provide provides a foundation for understanding and analysingdata"
click at [179, 207] on button "Verify" at bounding box center [227, 210] width 302 height 9
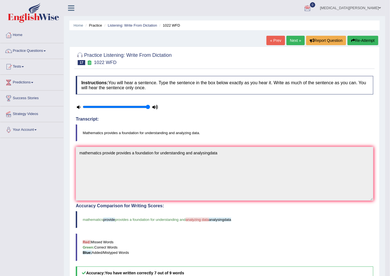
click at [293, 43] on link "Next »" at bounding box center [295, 40] width 18 height 9
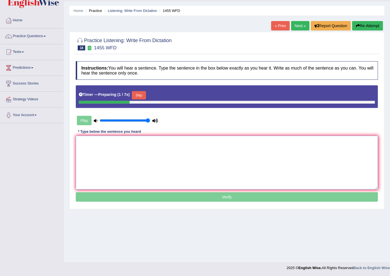
drag, startPoint x: 225, startPoint y: 152, endPoint x: 234, endPoint y: 153, distance: 9.0
click at [227, 152] on textarea at bounding box center [227, 163] width 302 height 54
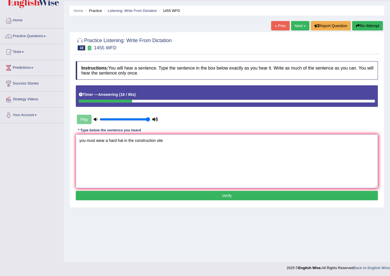
type textarea "you must wear a hard hat in the construction site"
click at [234, 195] on button "Verify" at bounding box center [227, 195] width 302 height 9
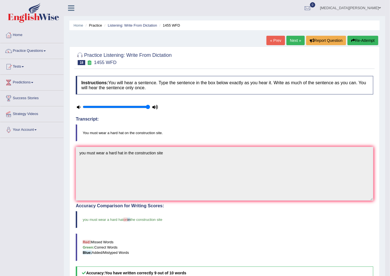
click at [294, 37] on link "Next »" at bounding box center [295, 40] width 18 height 9
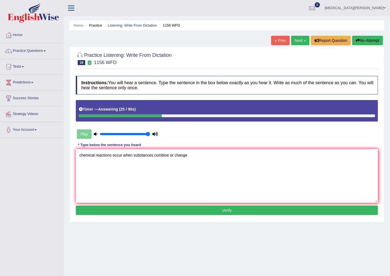
type textarea "chemical reactions occur when substances combine or change"
click at [228, 210] on button "Verify" at bounding box center [227, 210] width 302 height 9
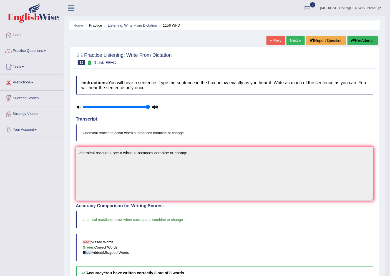
click at [292, 40] on link "Next »" at bounding box center [295, 40] width 18 height 9
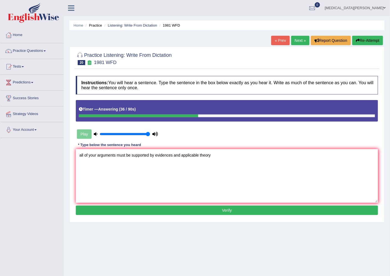
type textarea "all of your arguments must be supported by evidences and applicable theory"
click at [209, 211] on button "Verify" at bounding box center [227, 210] width 302 height 9
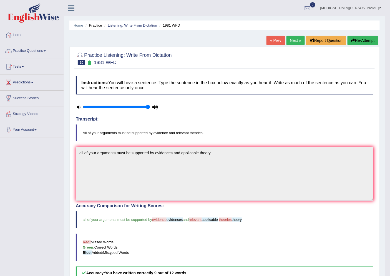
click at [294, 41] on link "Next »" at bounding box center [295, 40] width 18 height 9
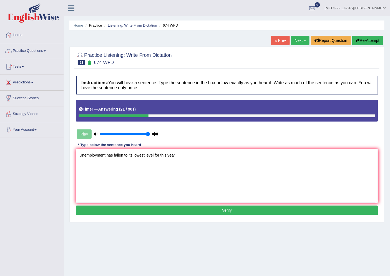
click at [107, 157] on textarea "Unemployment has fallen to its lowest level for this year" at bounding box center [227, 176] width 302 height 54
type textarea "Unemployment rate has fallen to its lowest level for this year"
click at [170, 210] on button "Verify" at bounding box center [227, 210] width 302 height 9
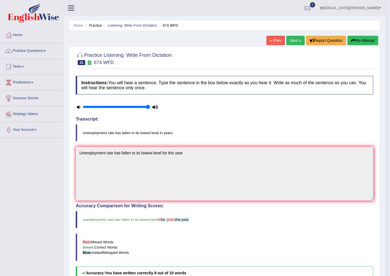
click at [291, 38] on link "Next »" at bounding box center [295, 40] width 18 height 9
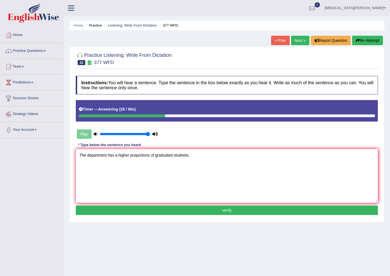
type textarea "The department has a higher proportions of graduated studnets."
click at [235, 212] on button "Verify" at bounding box center [227, 210] width 302 height 9
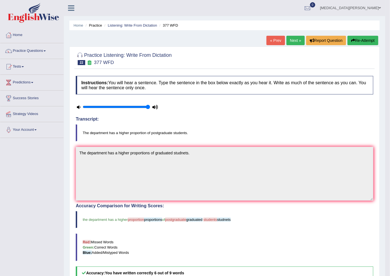
click at [297, 37] on link "Next »" at bounding box center [295, 40] width 18 height 9
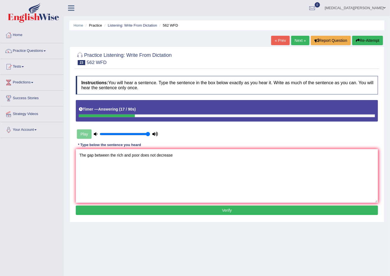
type textarea "The gap between the rich and poor does not decrease"
click at [216, 213] on button "Verify" at bounding box center [227, 210] width 302 height 9
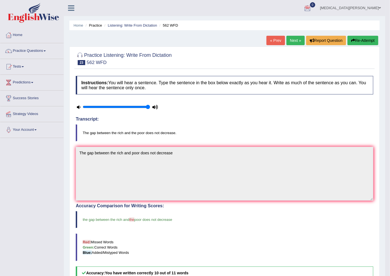
click at [297, 42] on link "Next »" at bounding box center [295, 40] width 18 height 9
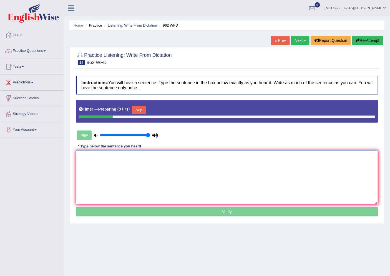
click at [188, 183] on textarea at bounding box center [227, 178] width 302 height 54
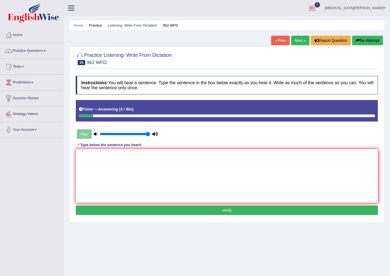
click at [301, 46] on div "« Prev Next » Report Question Re-Attempt" at bounding box center [327, 41] width 113 height 11
click at [300, 42] on link "Next »" at bounding box center [300, 40] width 18 height 9
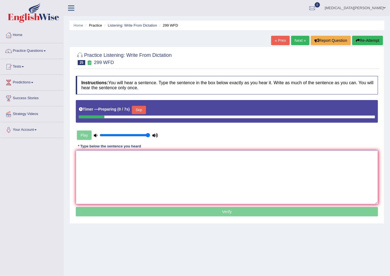
click at [260, 196] on textarea at bounding box center [227, 178] width 302 height 54
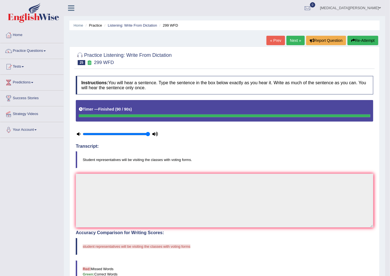
drag, startPoint x: 218, startPoint y: 152, endPoint x: 232, endPoint y: 262, distance: 111.3
click at [232, 262] on div "Instructions: You will hear a sentence. Type the sentence in the box below exac…" at bounding box center [224, 227] width 300 height 309
click at [296, 42] on link "Next »" at bounding box center [295, 40] width 18 height 9
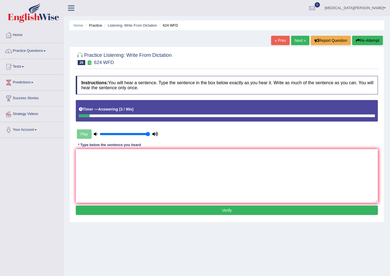
click at [301, 42] on link "Next »" at bounding box center [300, 40] width 18 height 9
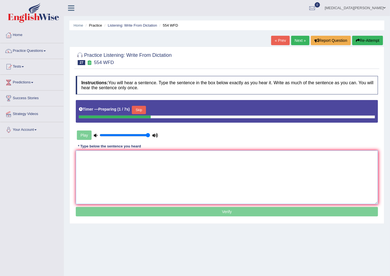
click at [202, 179] on textarea at bounding box center [227, 178] width 302 height 54
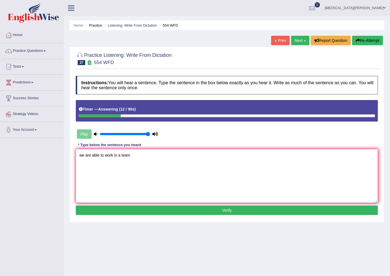
click at [185, 194] on textarea "we are able to work in a team" at bounding box center [227, 176] width 302 height 54
type textarea "we are able to work in a team"
drag, startPoint x: 203, startPoint y: 212, endPoint x: 205, endPoint y: 210, distance: 3.3
click at [205, 210] on button "Verify" at bounding box center [227, 210] width 302 height 9
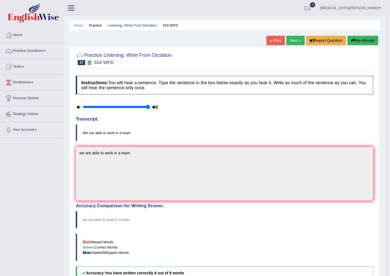
click at [295, 37] on link "Next »" at bounding box center [295, 40] width 18 height 9
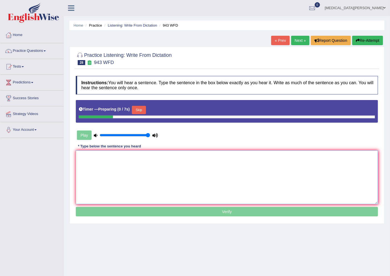
click at [167, 171] on textarea at bounding box center [227, 178] width 302 height 54
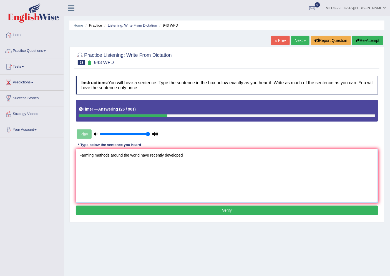
type textarea "Farming methods around the world have recently developed"
click at [214, 213] on button "Verify" at bounding box center [227, 210] width 302 height 9
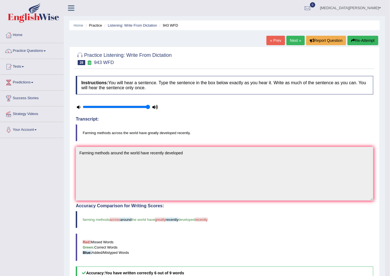
click at [293, 44] on link "Next »" at bounding box center [295, 40] width 18 height 9
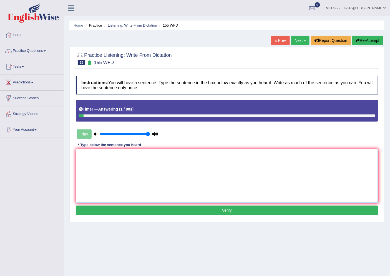
click at [175, 174] on textarea at bounding box center [227, 176] width 302 height 54
click at [381, 40] on button "Re-Attempt" at bounding box center [367, 40] width 31 height 9
click at [211, 175] on textarea at bounding box center [227, 176] width 302 height 54
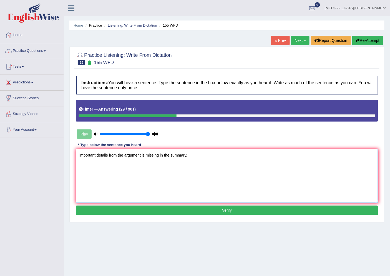
type textarea "important details from the argument is missing in the summary."
click at [226, 210] on button "Verify" at bounding box center [227, 210] width 302 height 9
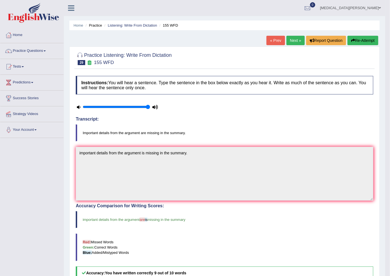
click at [295, 40] on link "Next »" at bounding box center [295, 40] width 18 height 9
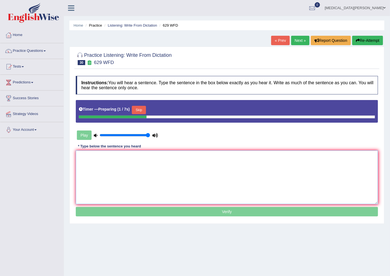
click at [185, 177] on textarea at bounding box center [227, 178] width 302 height 54
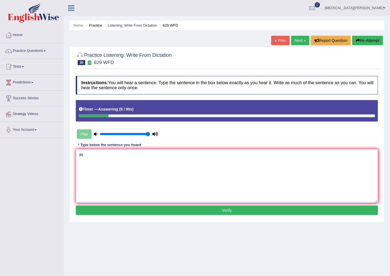
type textarea "P"
click at [377, 37] on button "Re-Attempt" at bounding box center [367, 40] width 31 height 9
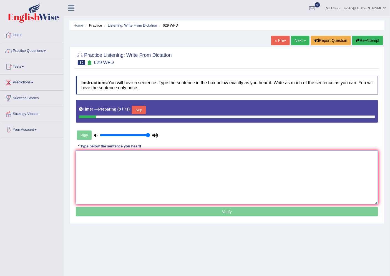
click at [151, 160] on textarea at bounding box center [227, 178] width 302 height 54
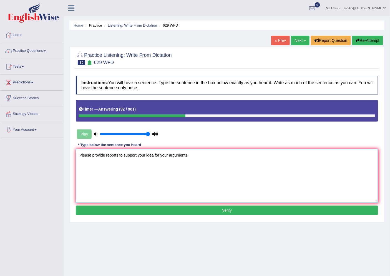
type textarea "Please provide reports to support your idea for your arguments."
click at [198, 206] on button "Verify" at bounding box center [227, 210] width 302 height 9
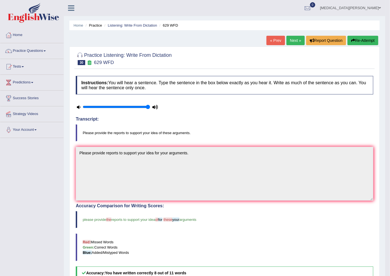
click at [287, 45] on link "Next »" at bounding box center [295, 40] width 18 height 9
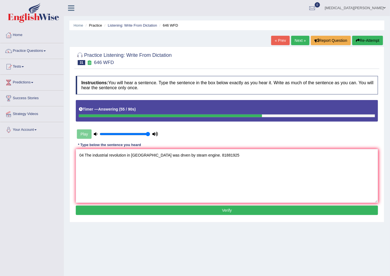
drag, startPoint x: 234, startPoint y: 151, endPoint x: 0, endPoint y: 232, distance: 247.3
click at [0, 232] on div "Toggle navigation Home Practice Questions Speaking Practice Read Aloud Repeat S…" at bounding box center [195, 144] width 390 height 289
click at [215, 189] on textarea "04 The industrial revolution in europe was drven by steam engine. 81881925" at bounding box center [227, 176] width 302 height 54
click at [269, 191] on textarea "04 The industrial revolution in europe was drven by steam engine. 81881925" at bounding box center [227, 176] width 302 height 54
drag, startPoint x: 221, startPoint y: 157, endPoint x: 191, endPoint y: 156, distance: 29.7
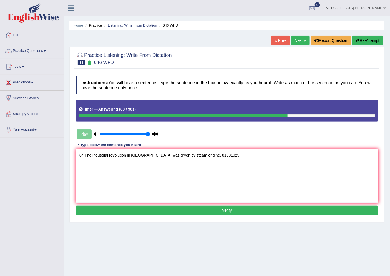
click at [191, 156] on textarea "04 The industrial revolution in europe was drven by steam engine. 81881925" at bounding box center [227, 176] width 302 height 54
drag, startPoint x: 85, startPoint y: 154, endPoint x: 74, endPoint y: 154, distance: 11.7
click at [74, 154] on div "Practice Listening: Write From Dictation 31 646 WFD Instructions: You will hear…" at bounding box center [226, 135] width 315 height 176
type textarea "The industrial revolution in europe was drven by steam engine"
drag, startPoint x: 233, startPoint y: 208, endPoint x: 234, endPoint y: 210, distance: 2.9
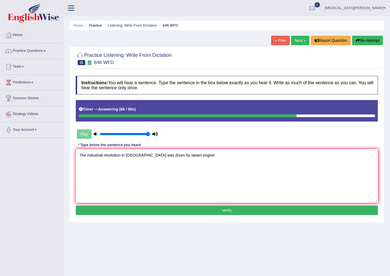
click at [234, 209] on button "Verify" at bounding box center [227, 210] width 302 height 9
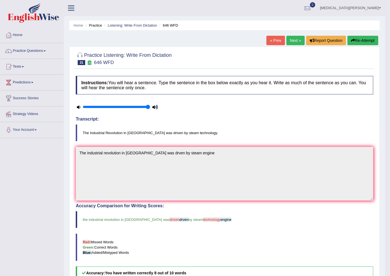
click at [295, 39] on link "Next »" at bounding box center [295, 40] width 18 height 9
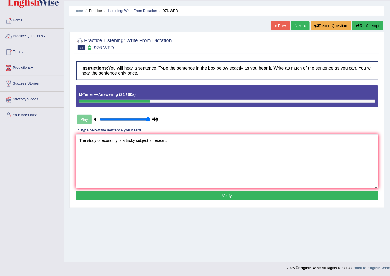
type textarea "The study of economy is a tricky subject to research"
click at [239, 190] on div "Instructions: You will hear a sentence. Type the sentence in the box below exac…" at bounding box center [226, 132] width 305 height 147
click at [239, 196] on button "Verify" at bounding box center [227, 195] width 302 height 9
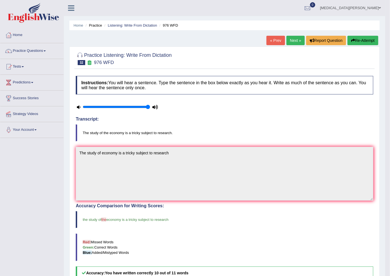
click at [290, 36] on link "Next »" at bounding box center [295, 40] width 18 height 9
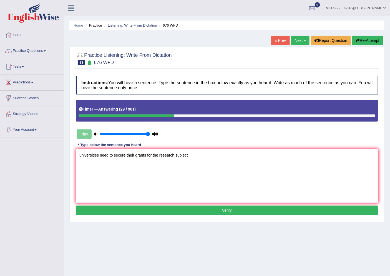
type textarea "universities need to secure their grants for the research subject"
click at [221, 211] on button "Verify" at bounding box center [227, 210] width 302 height 9
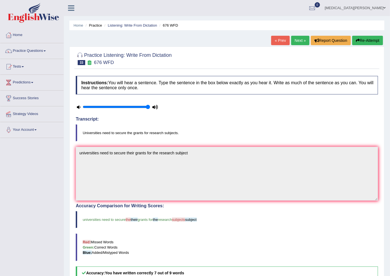
click at [304, 36] on link "Next »" at bounding box center [300, 40] width 18 height 9
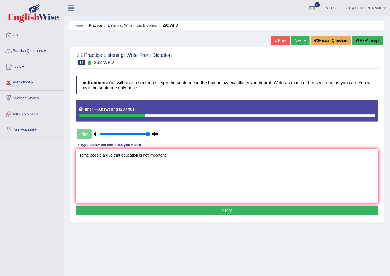
type textarea "some people argue that education is not important"
click at [279, 206] on button "Verify" at bounding box center [227, 210] width 302 height 9
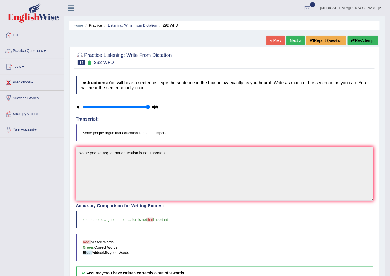
click at [292, 43] on link "Next »" at bounding box center [295, 40] width 18 height 9
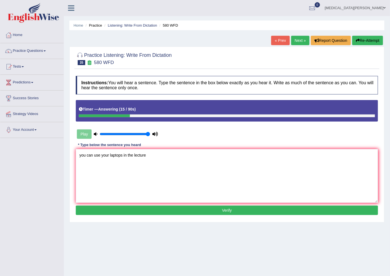
type textarea "you can use your laptops in the lecture"
click at [195, 210] on button "Verify" at bounding box center [227, 210] width 302 height 9
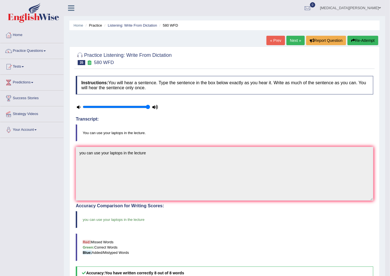
click at [298, 37] on link "Next »" at bounding box center [295, 40] width 18 height 9
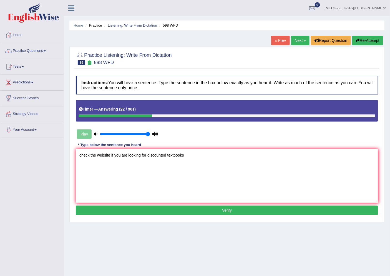
type textarea "check the website if you are looking for discounted textbooks"
click at [231, 207] on button "Verify" at bounding box center [227, 210] width 302 height 9
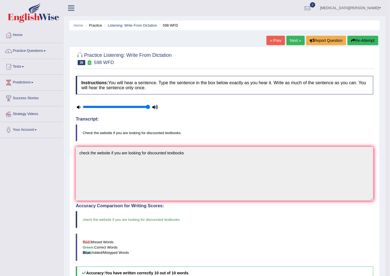
click at [290, 42] on link "Next »" at bounding box center [295, 40] width 18 height 9
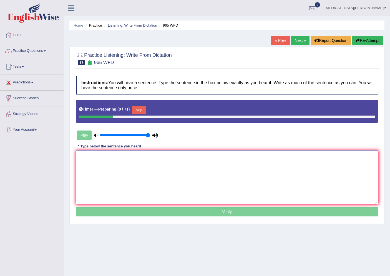
click at [165, 176] on textarea at bounding box center [227, 178] width 302 height 54
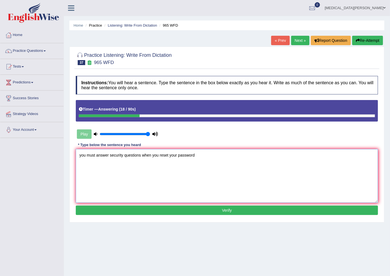
type textarea "you must answer security questions when you reset your password"
click at [225, 212] on button "Verify" at bounding box center [227, 210] width 302 height 9
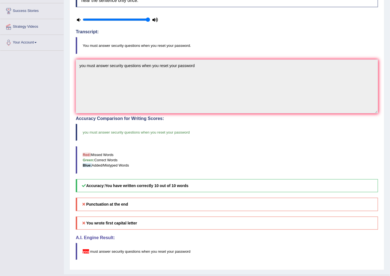
scroll to position [100, 0]
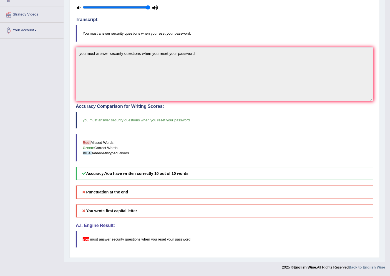
drag, startPoint x: 212, startPoint y: 189, endPoint x: 97, endPoint y: 170, distance: 116.2
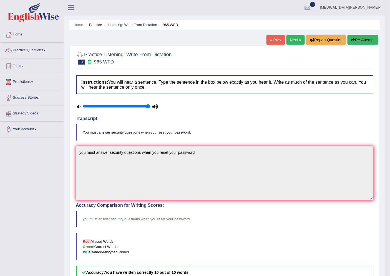
scroll to position [0, 0]
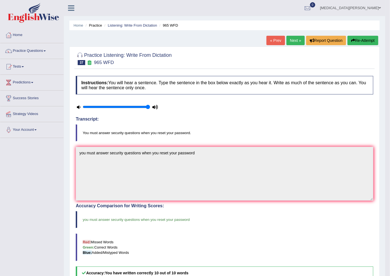
click at [294, 39] on link "Next »" at bounding box center [295, 40] width 18 height 9
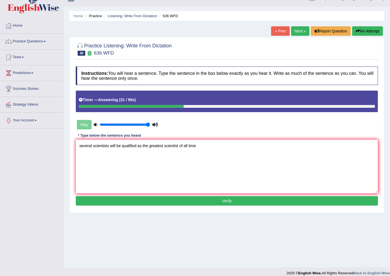
scroll to position [15, 0]
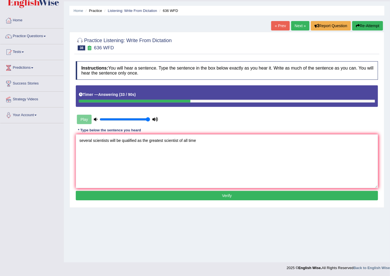
type textarea "several scientists will be qualified as the greatest scientist of all time"
click at [183, 195] on button "Verify" at bounding box center [227, 195] width 302 height 9
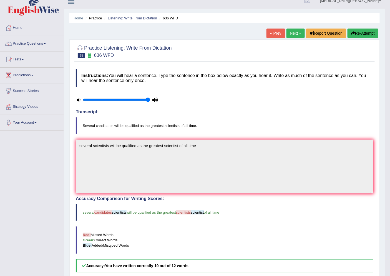
scroll to position [0, 0]
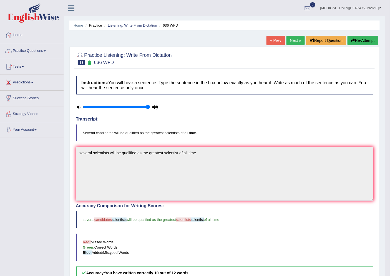
click at [295, 38] on link "Next »" at bounding box center [295, 40] width 18 height 9
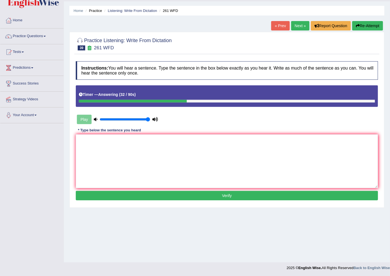
click at [296, 26] on link "Next »" at bounding box center [300, 25] width 18 height 9
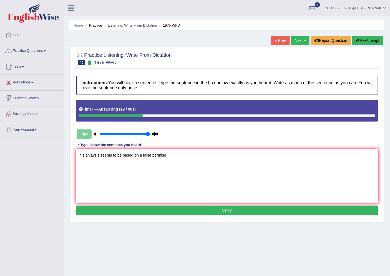
type textarea "his anlaysis seems to be based on a false permise"
click at [161, 211] on button "Verify" at bounding box center [227, 210] width 302 height 9
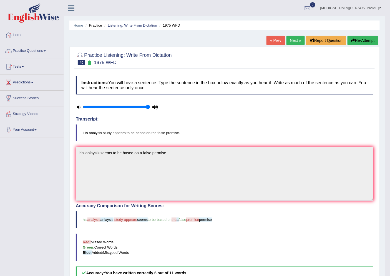
click at [299, 40] on link "Next »" at bounding box center [295, 40] width 18 height 9
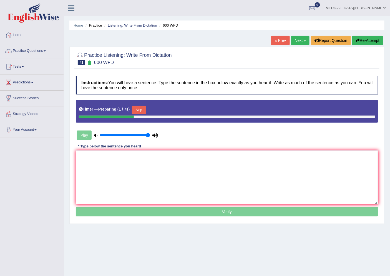
click at [213, 276] on div "Home Practice Listening: Write From Dictation 600 WFD « Prev Next » Report Ques…" at bounding box center [227, 138] width 326 height 277
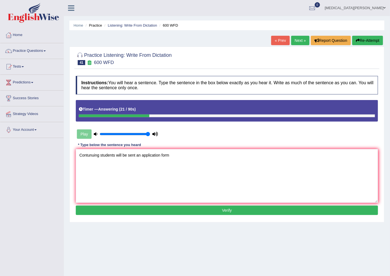
type textarea "Contunuing students will be sent an application form"
click at [269, 209] on button "Verify" at bounding box center [227, 210] width 302 height 9
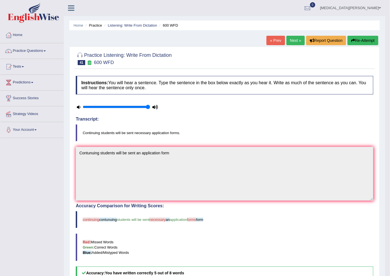
click at [295, 43] on link "Next »" at bounding box center [295, 40] width 18 height 9
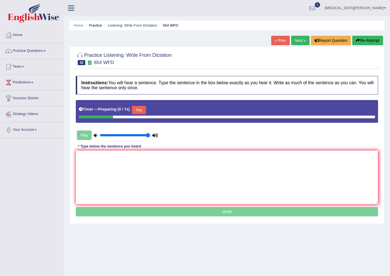
click at [176, 173] on textarea at bounding box center [227, 178] width 302 height 54
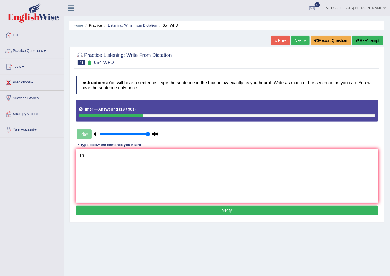
type textarea "T"
click at [381, 6] on link "Tham Khattri" at bounding box center [354, 7] width 69 height 14
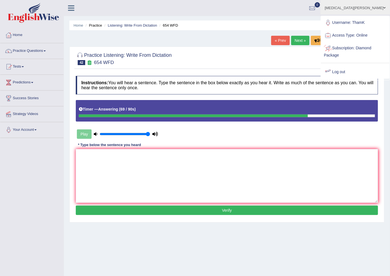
click at [344, 72] on link "Log out" at bounding box center [355, 72] width 68 height 13
